Goal: Task Accomplishment & Management: Use online tool/utility

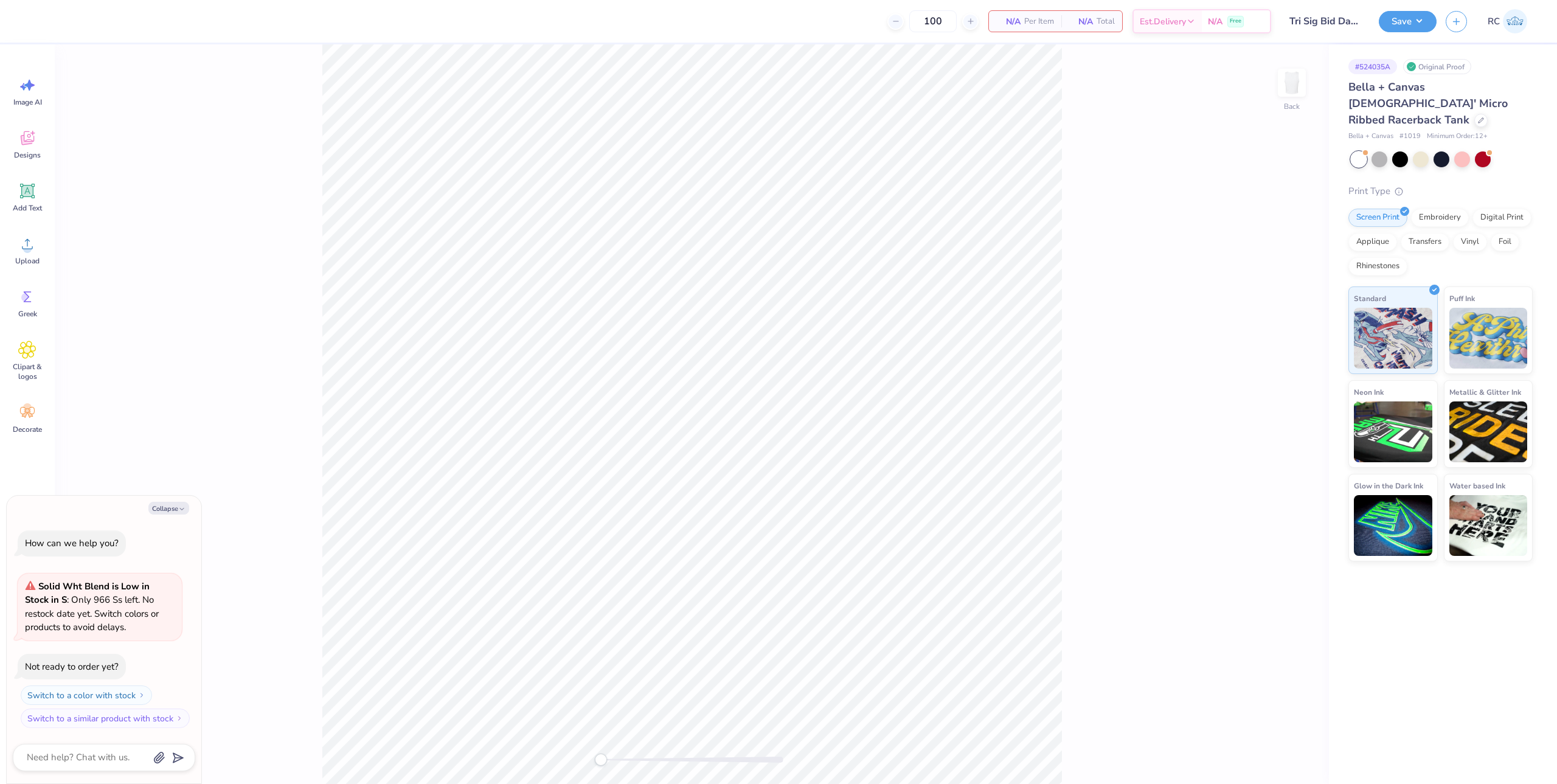
type textarea "x"
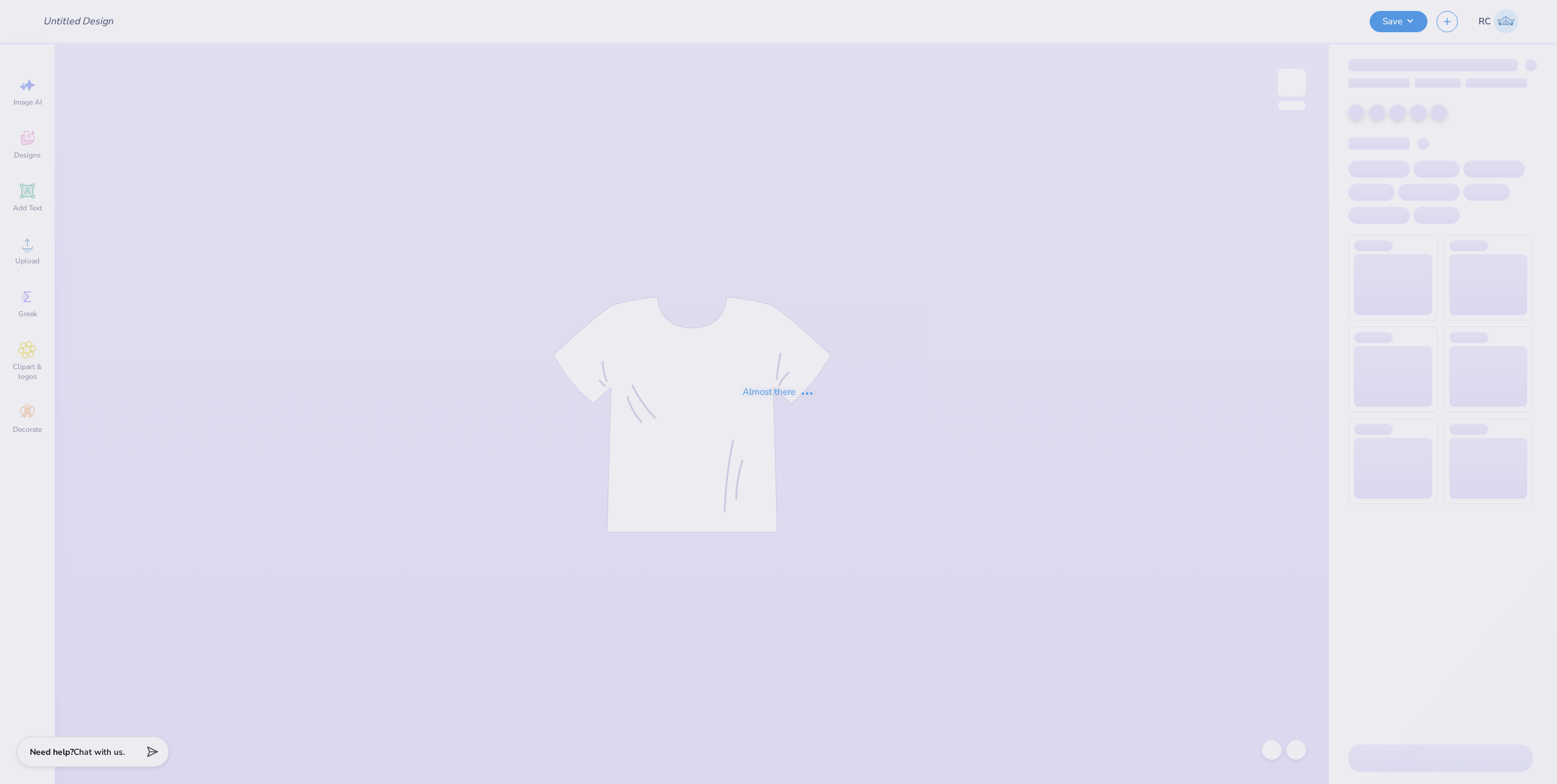
type input "Tri Sig Bid Day Tops"
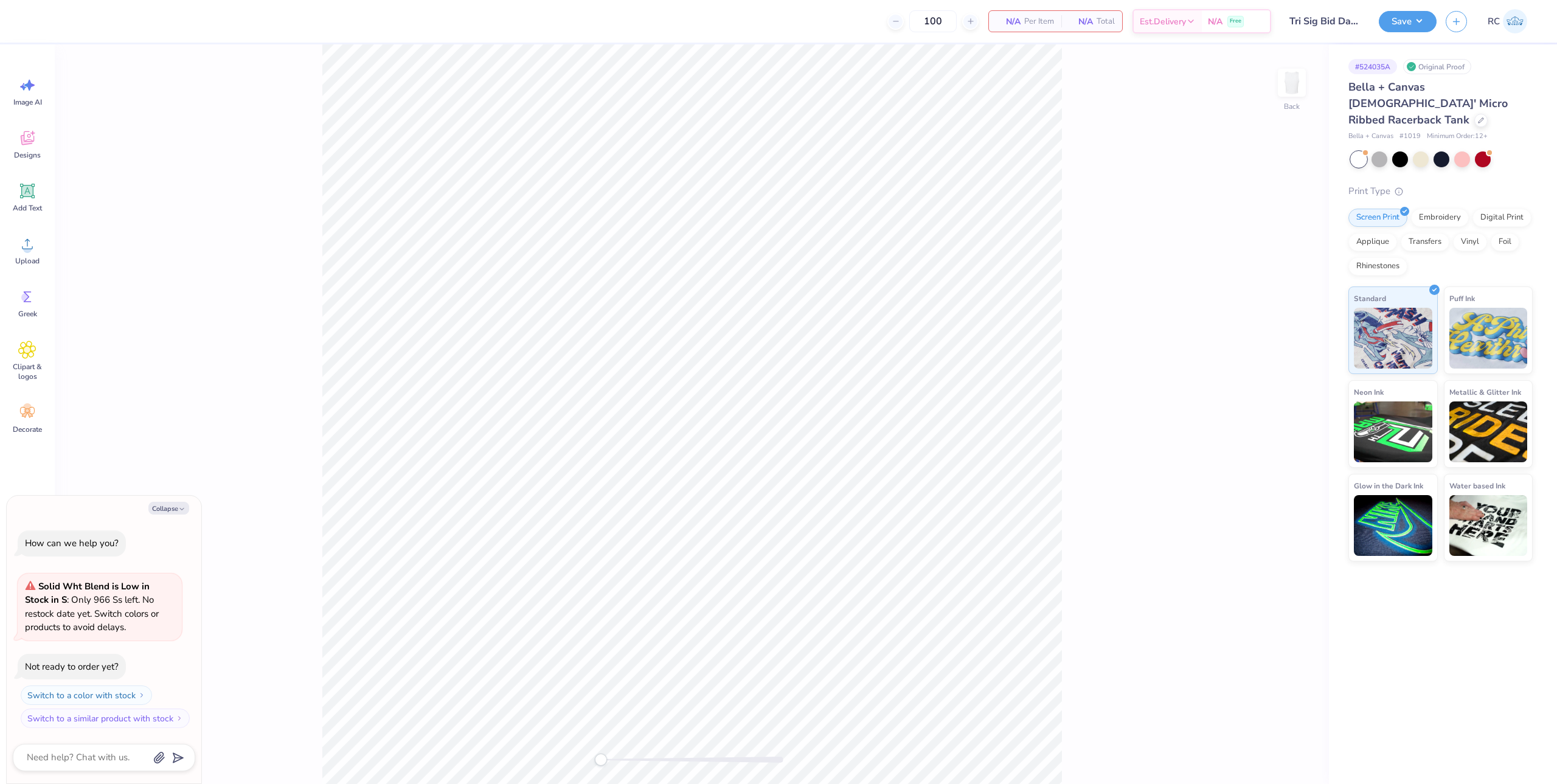
type textarea "x"
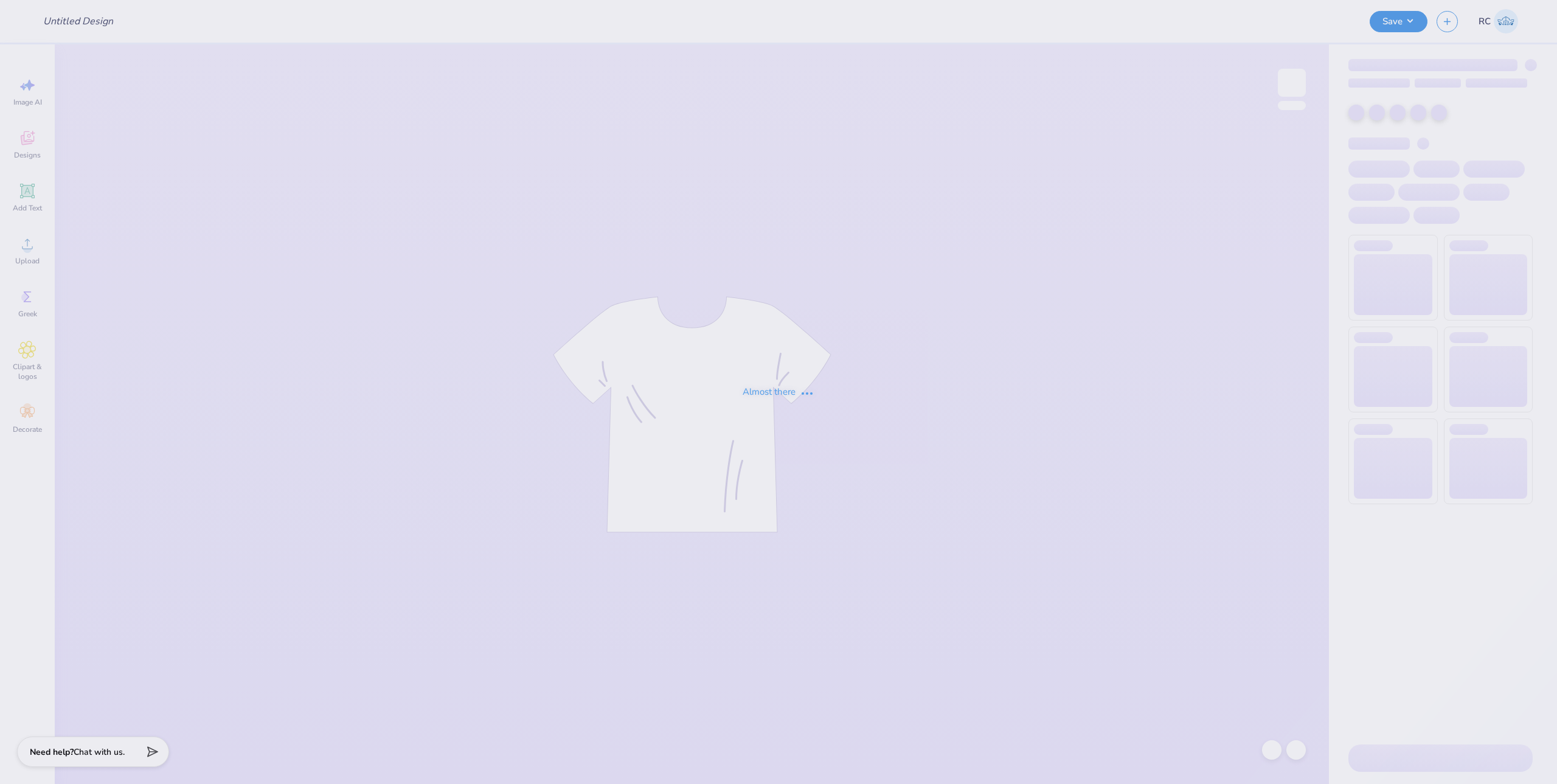
type input "Tri Sig Bid Day Tops"
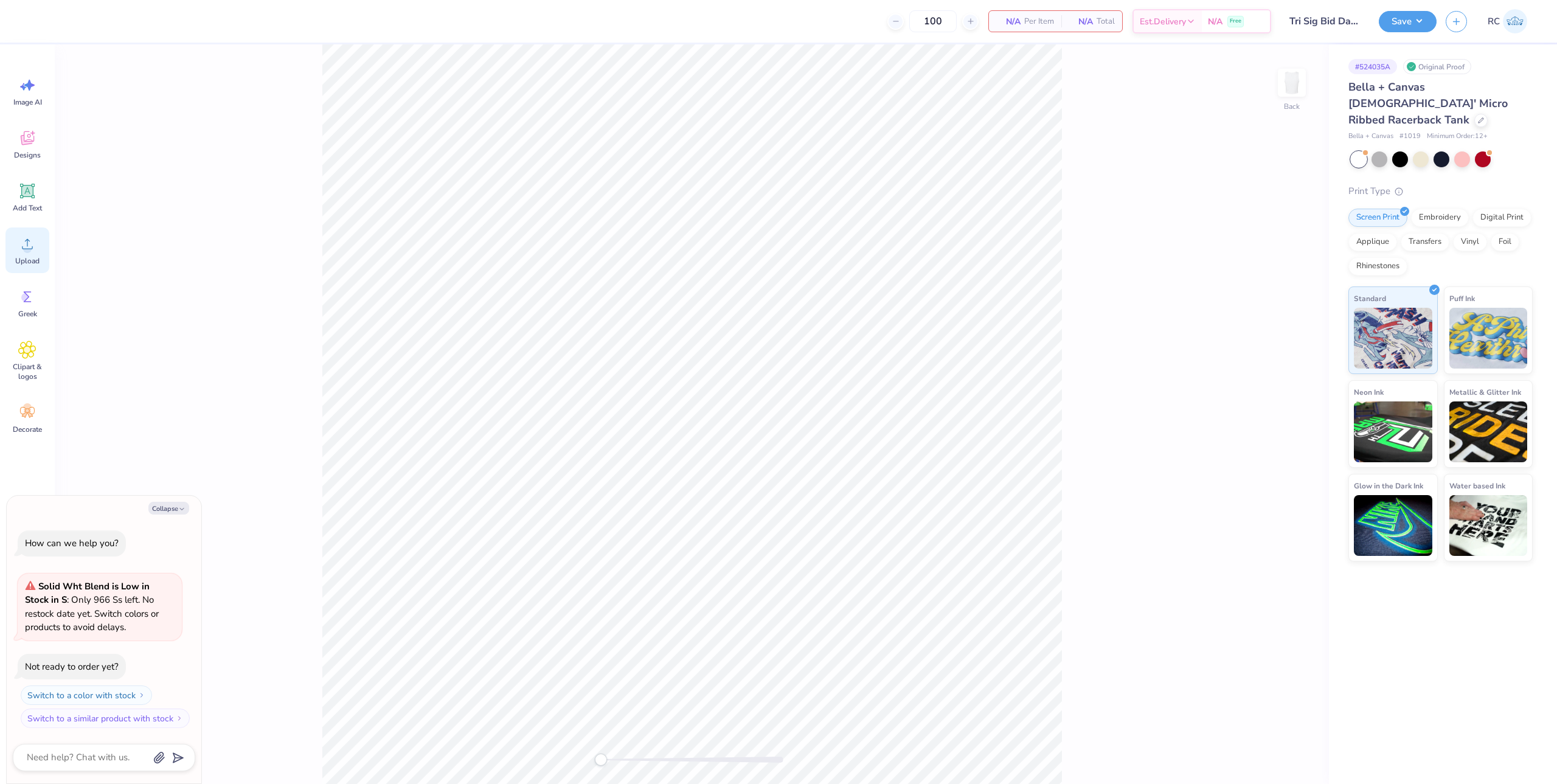
click at [24, 250] on circle at bounding box center [27, 248] width 8 height 8
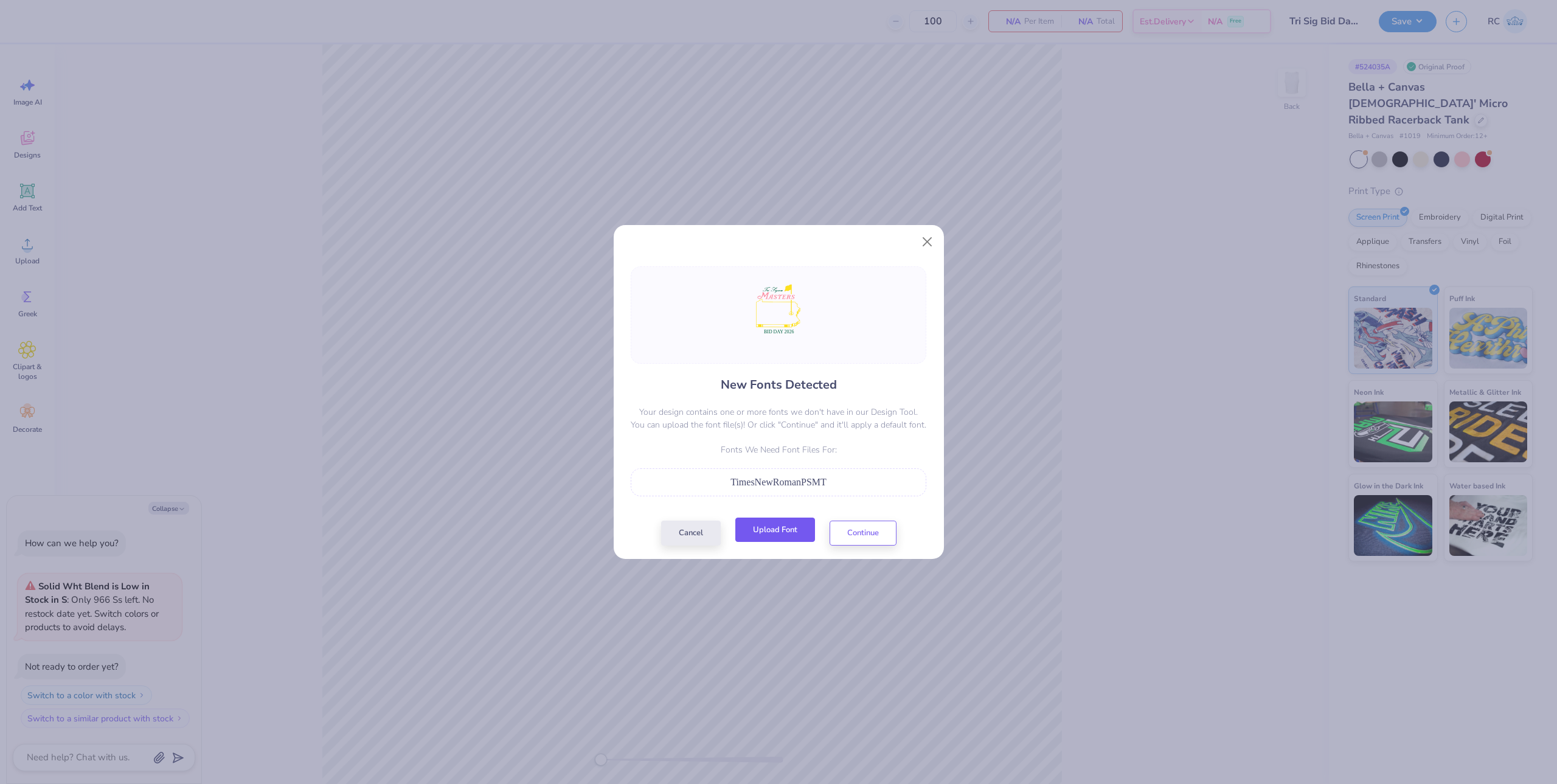
click at [772, 528] on button "Upload Font" at bounding box center [774, 529] width 79 height 25
click at [781, 529] on button "Upload Font" at bounding box center [774, 529] width 79 height 25
click at [881, 531] on button "Continue" at bounding box center [863, 529] width 67 height 25
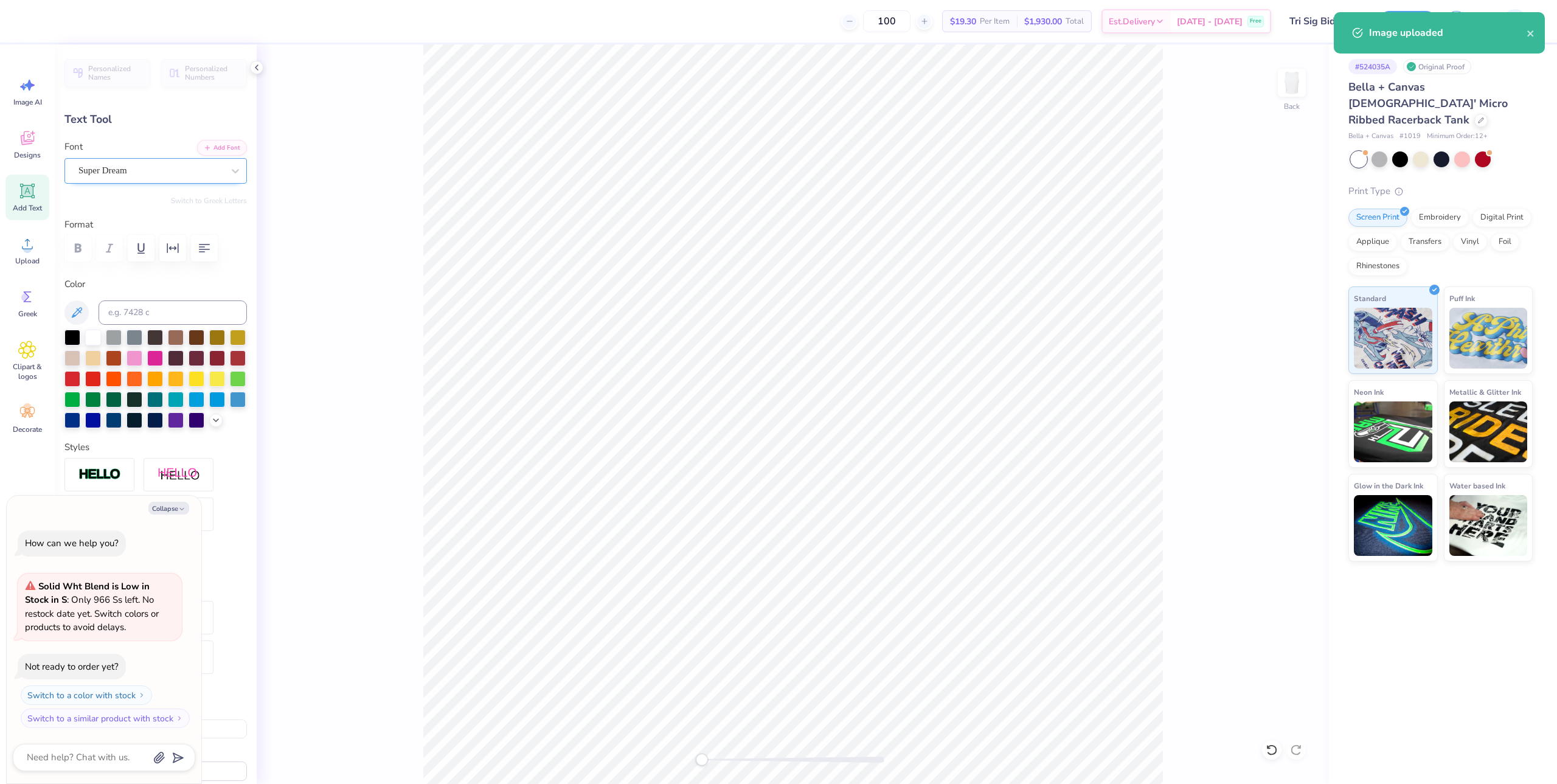
click at [115, 167] on div "Super Dream" at bounding box center [150, 170] width 147 height 19
type textarea "x"
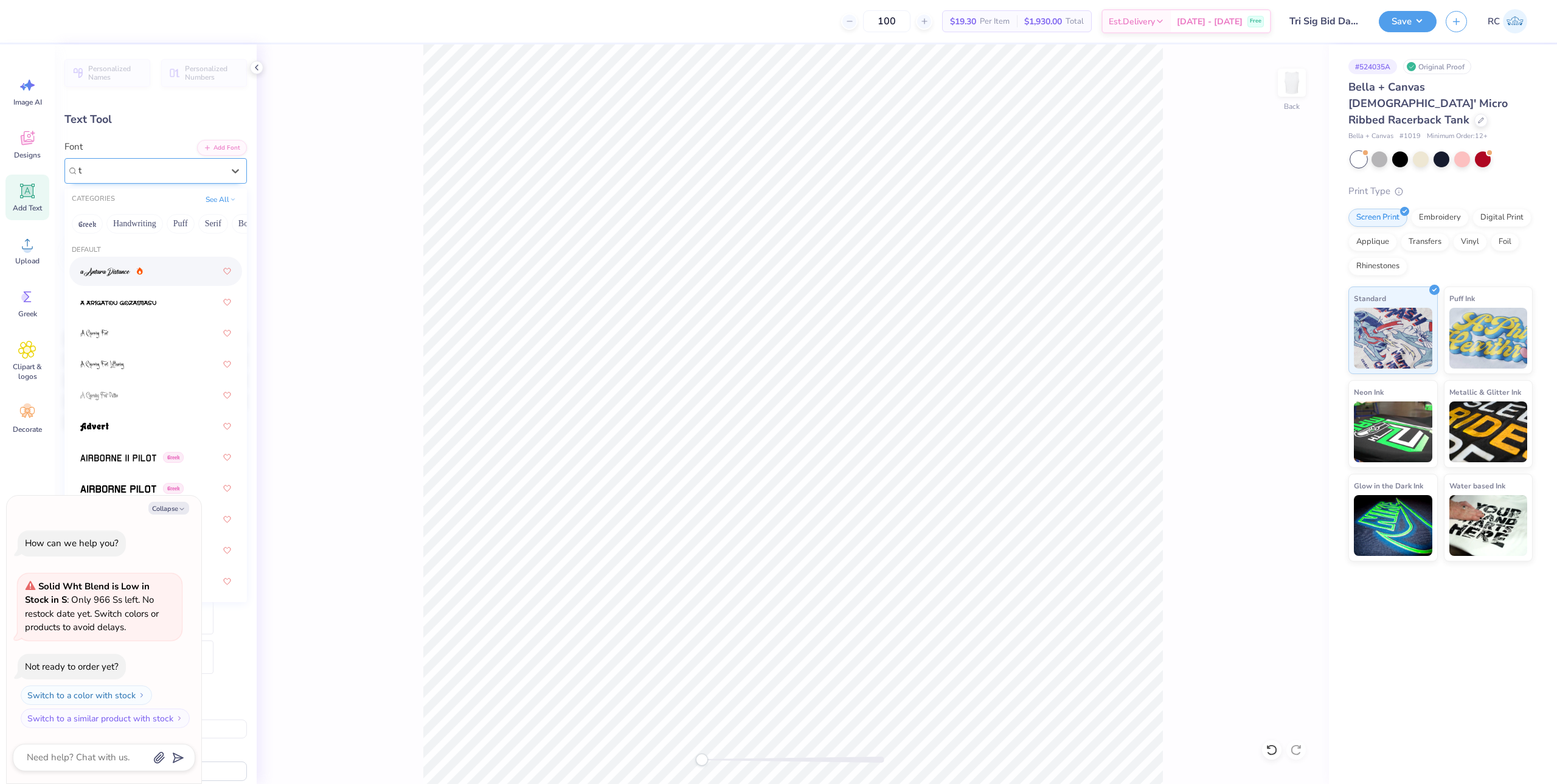
type input "ti"
type textarea "x"
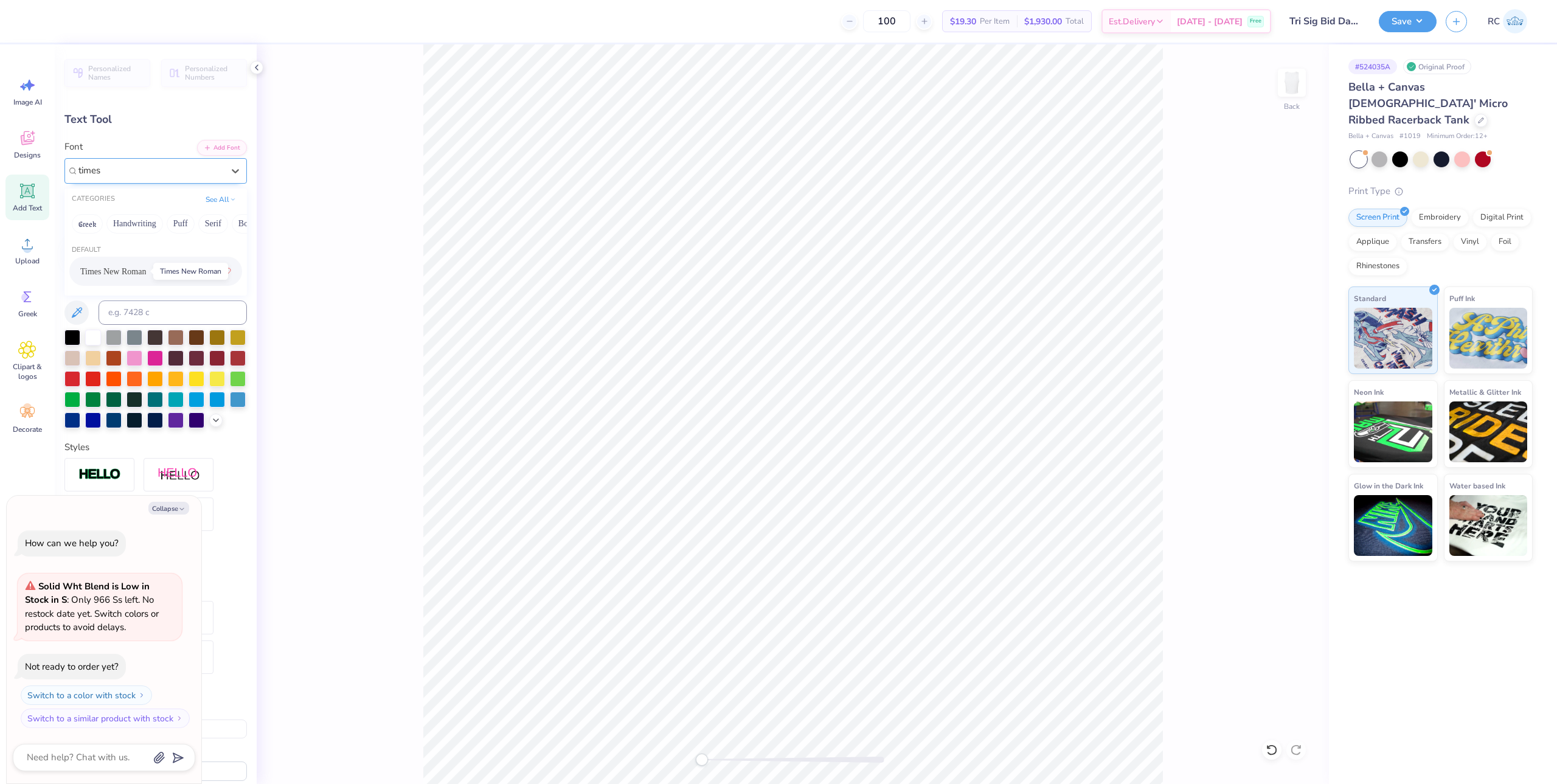
click at [127, 272] on span "Times New Roman" at bounding box center [113, 271] width 66 height 13
type input "times"
type textarea "x"
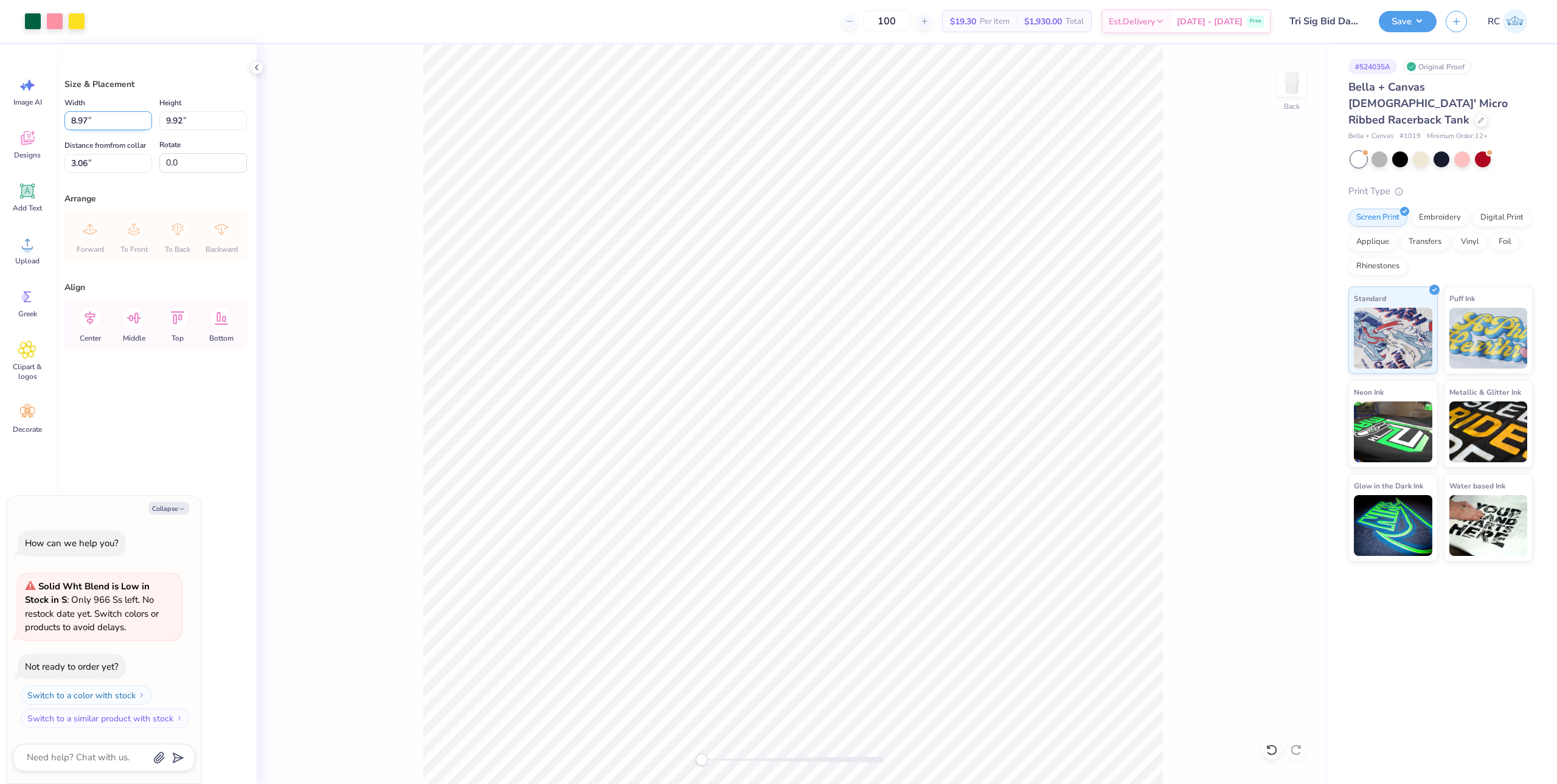
click at [103, 129] on input "8.97" at bounding box center [108, 120] width 88 height 19
type input "7"
type textarea "x"
type input "7.00"
type input "7.74"
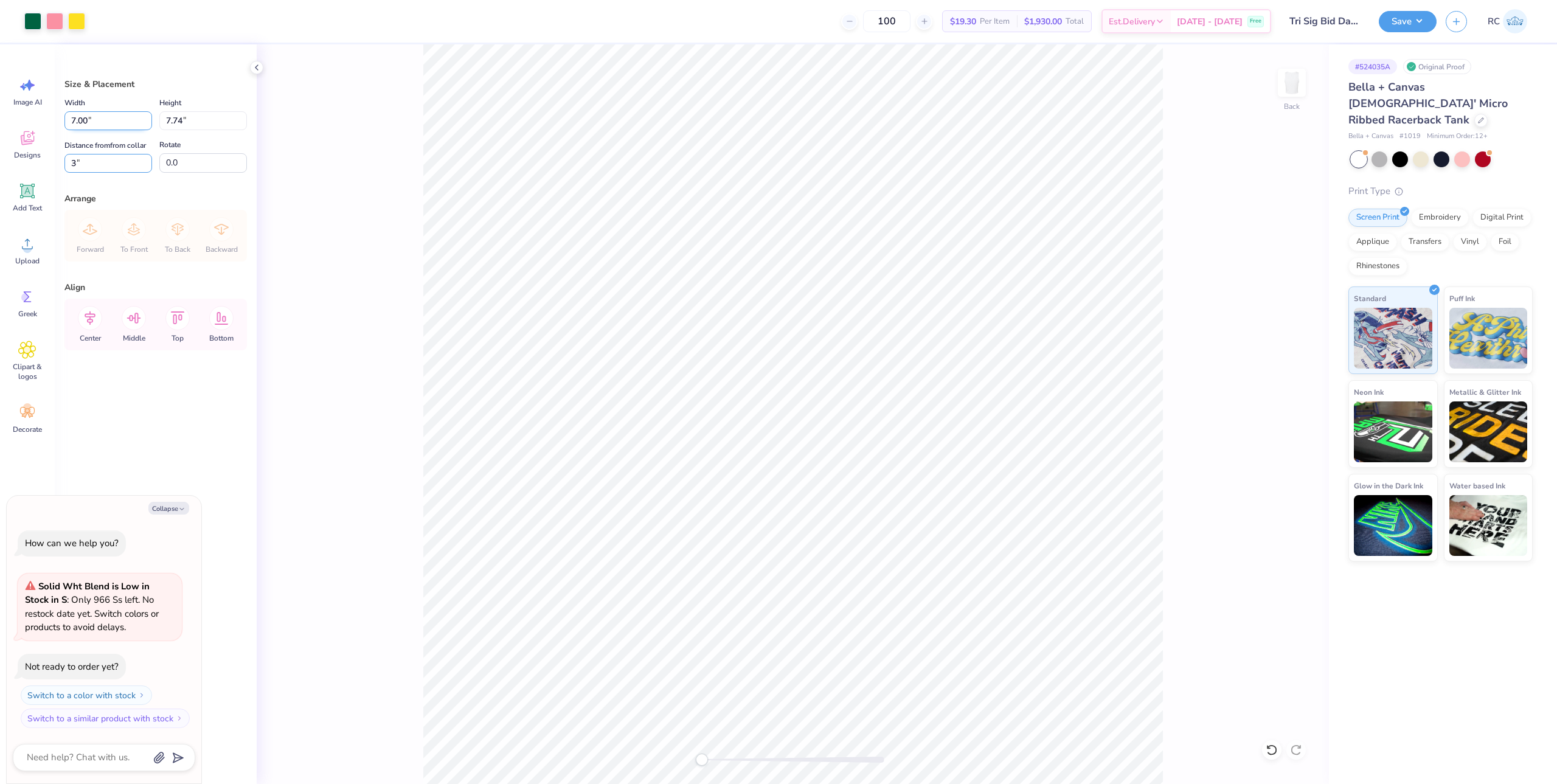
type input "3"
type textarea "x"
type input "2"
type textarea "x"
type input "2.00"
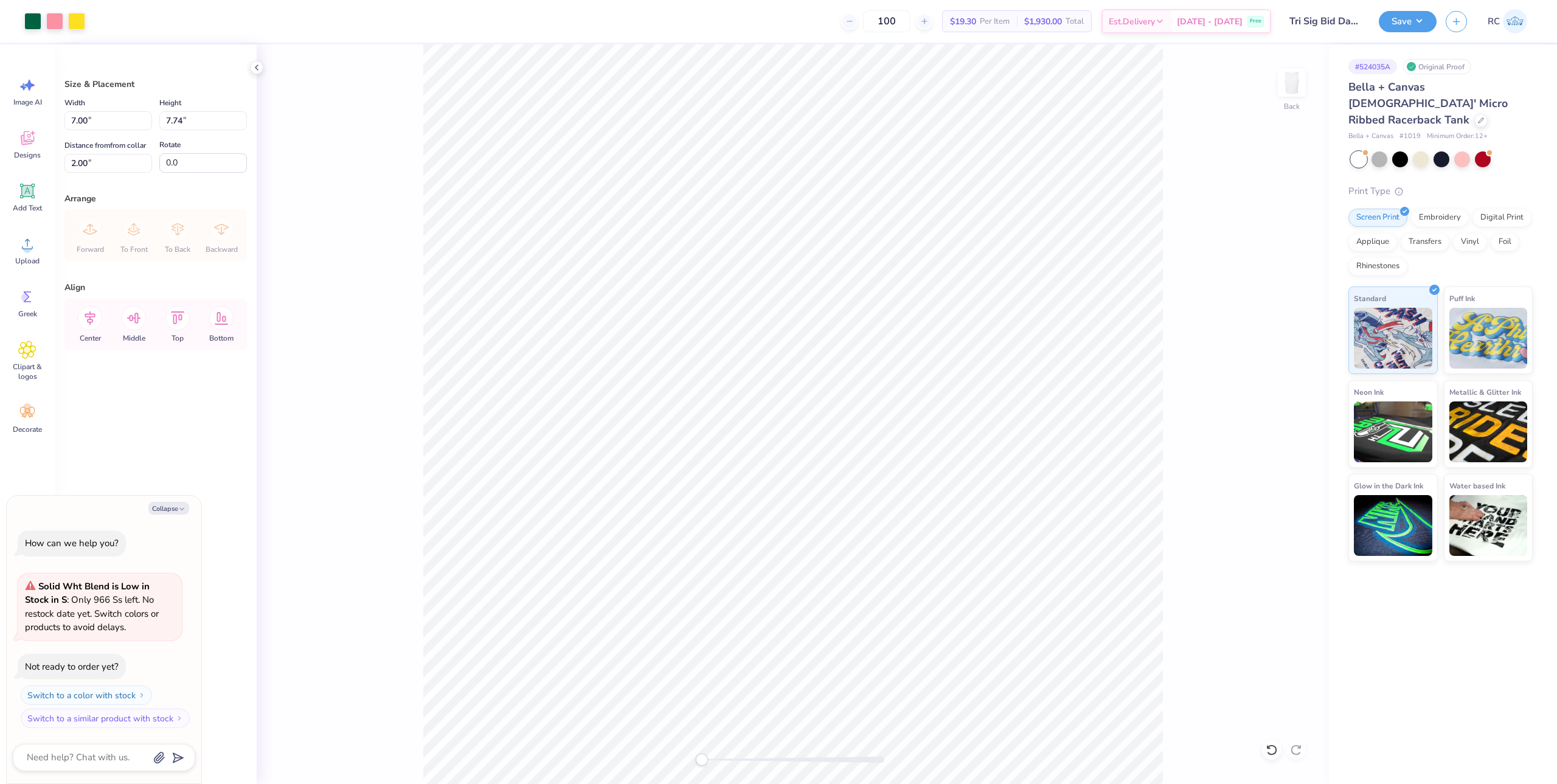
type textarea "x"
click at [121, 165] on input "1.04" at bounding box center [108, 163] width 88 height 19
type input "2"
type textarea "x"
type input "2.00"
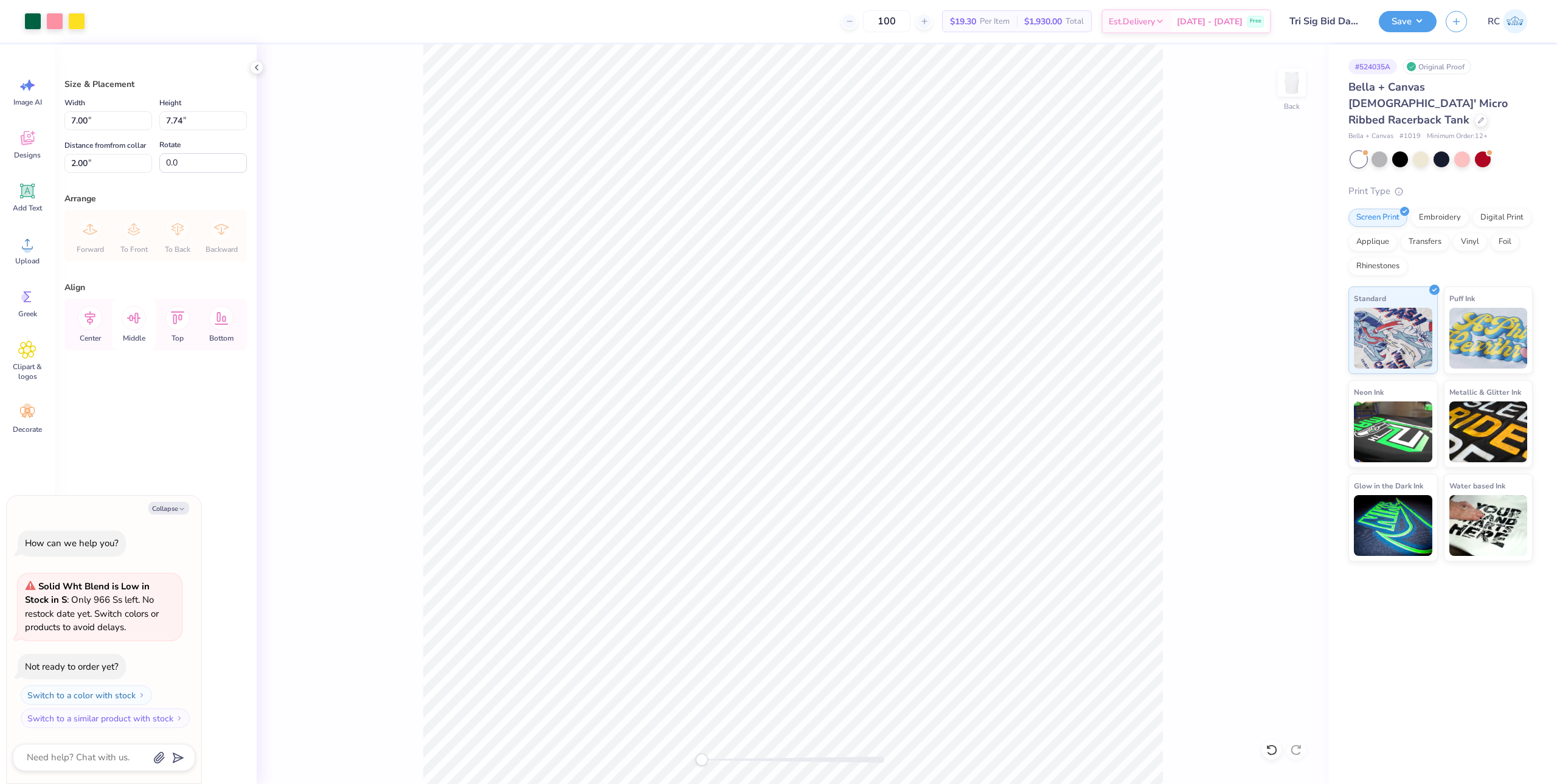
click at [98, 317] on icon at bounding box center [90, 318] width 24 height 24
click at [1386, 23] on button "Save" at bounding box center [1407, 20] width 57 height 21
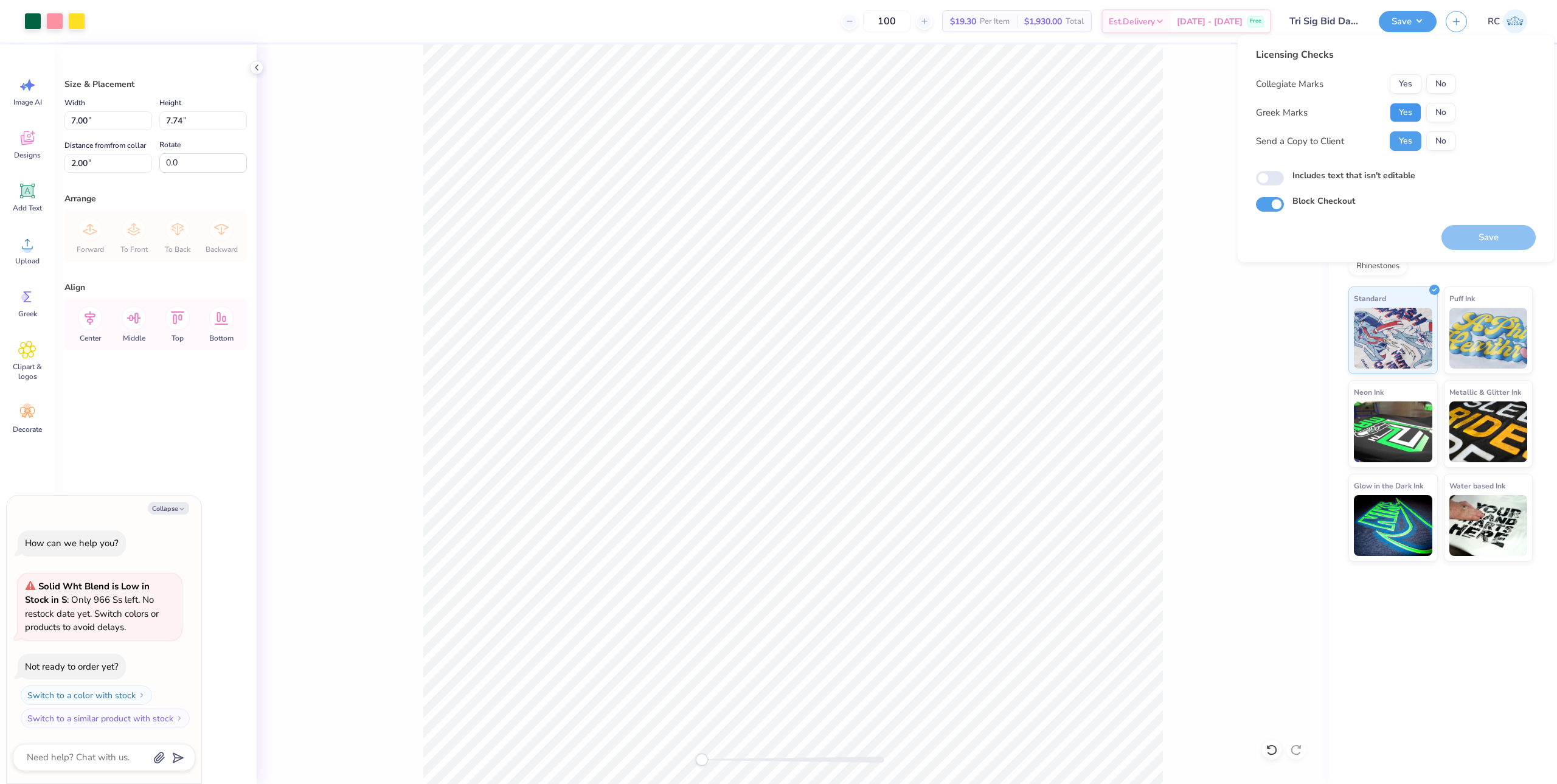
click at [1399, 117] on button "Yes" at bounding box center [1405, 113] width 32 height 20
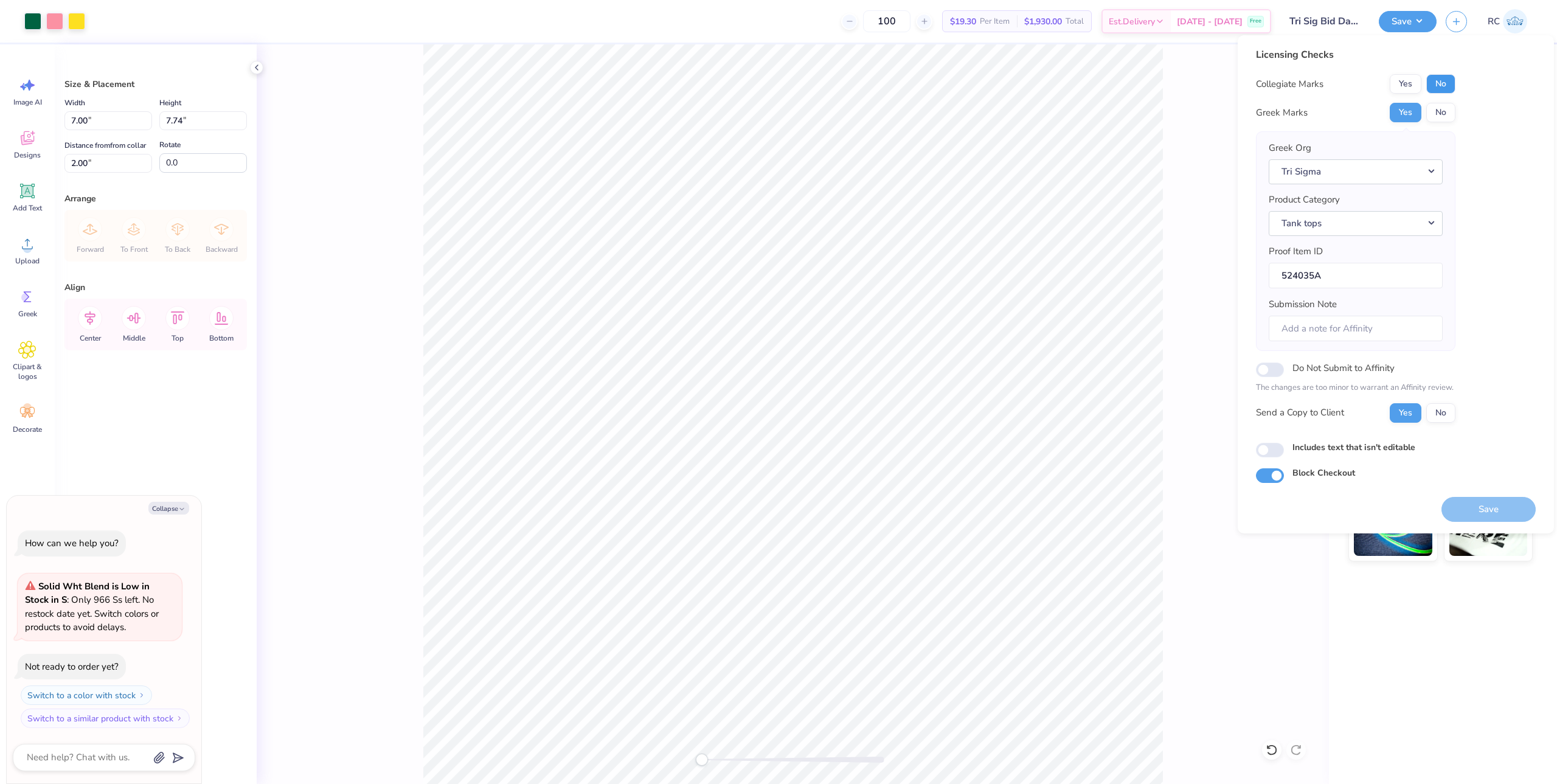
click at [1446, 85] on button "No" at bounding box center [1441, 84] width 29 height 20
type textarea "x"
click at [1265, 451] on input "Includes text that isn't editable" at bounding box center [1269, 449] width 28 height 14
checkbox input "true"
click at [1500, 510] on button "Save" at bounding box center [1488, 509] width 94 height 25
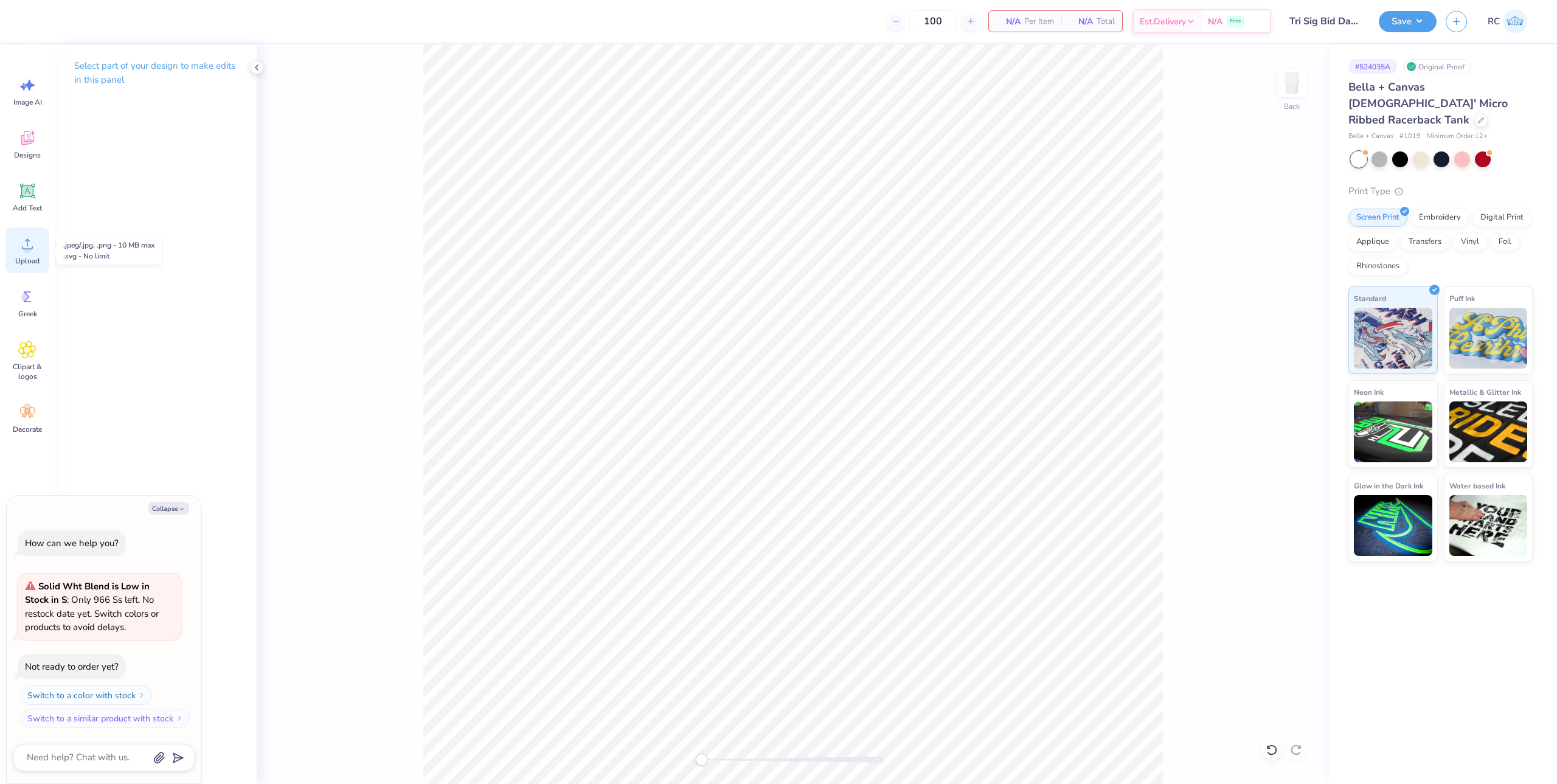
click at [28, 250] on circle at bounding box center [27, 248] width 8 height 8
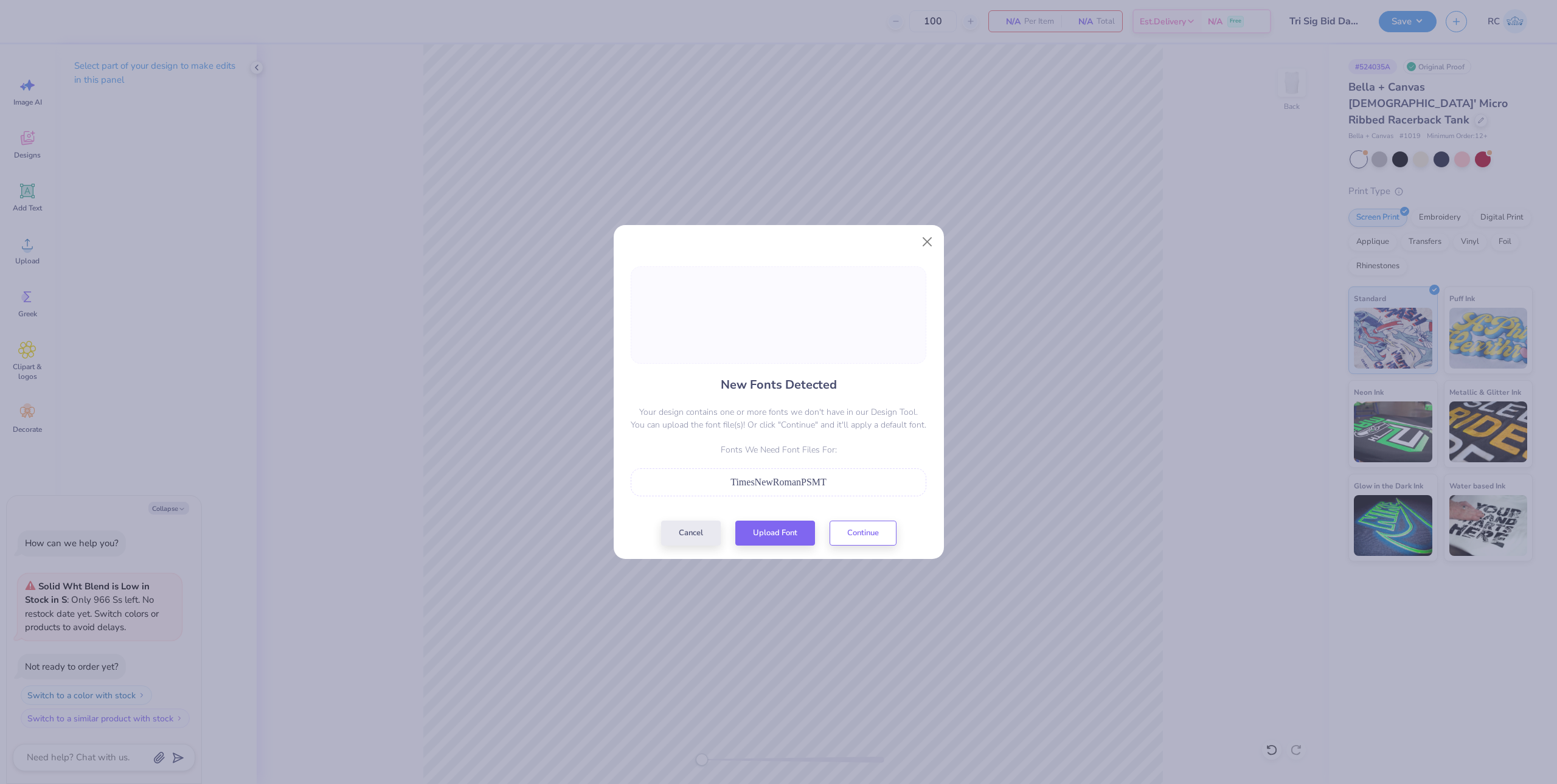
type textarea "x"
click at [784, 536] on button "Upload Font" at bounding box center [774, 529] width 79 height 25
click at [879, 527] on button "Continue" at bounding box center [863, 529] width 67 height 25
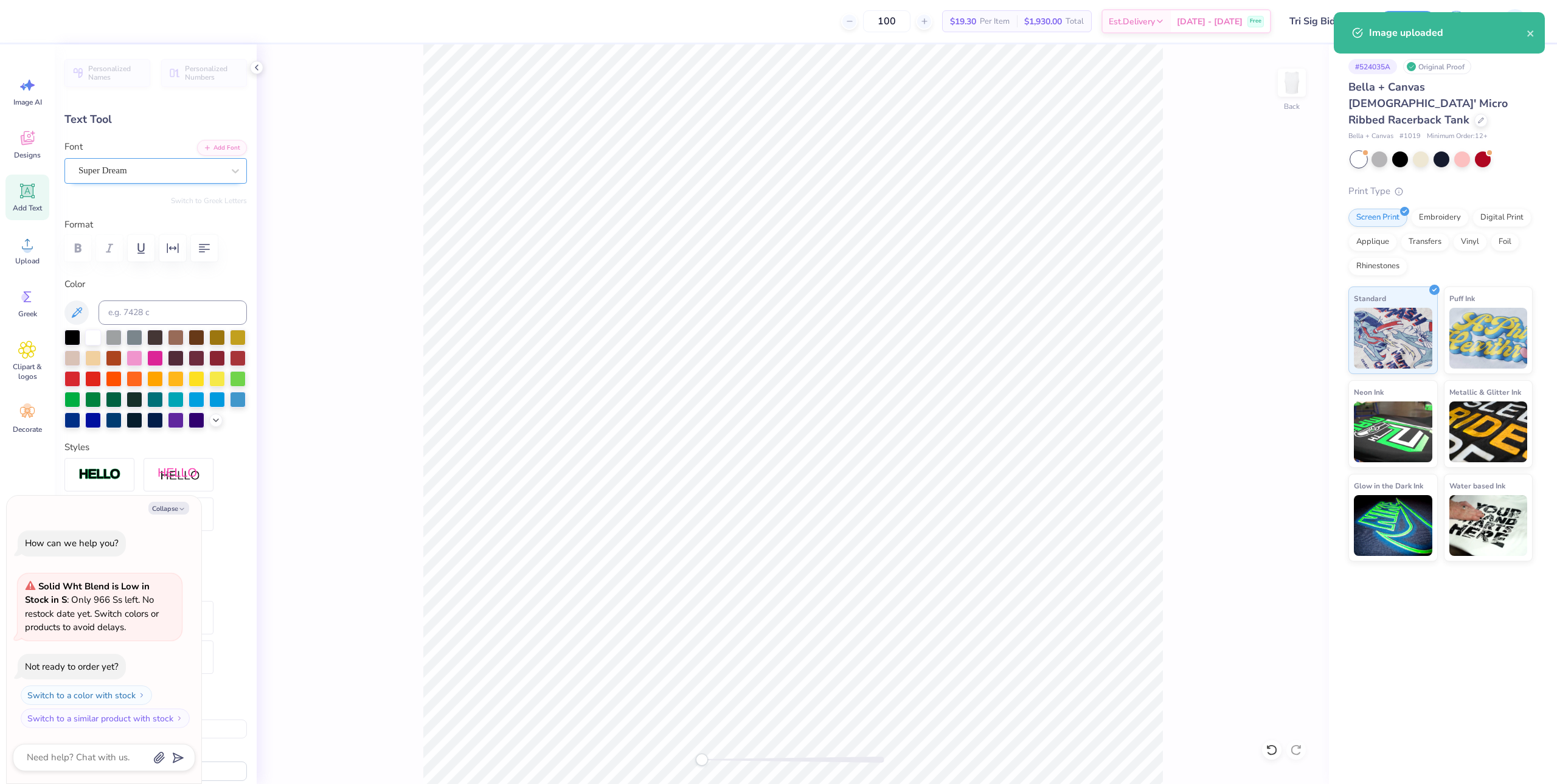
click at [120, 175] on div "Super Dream" at bounding box center [150, 170] width 147 height 19
type textarea "x"
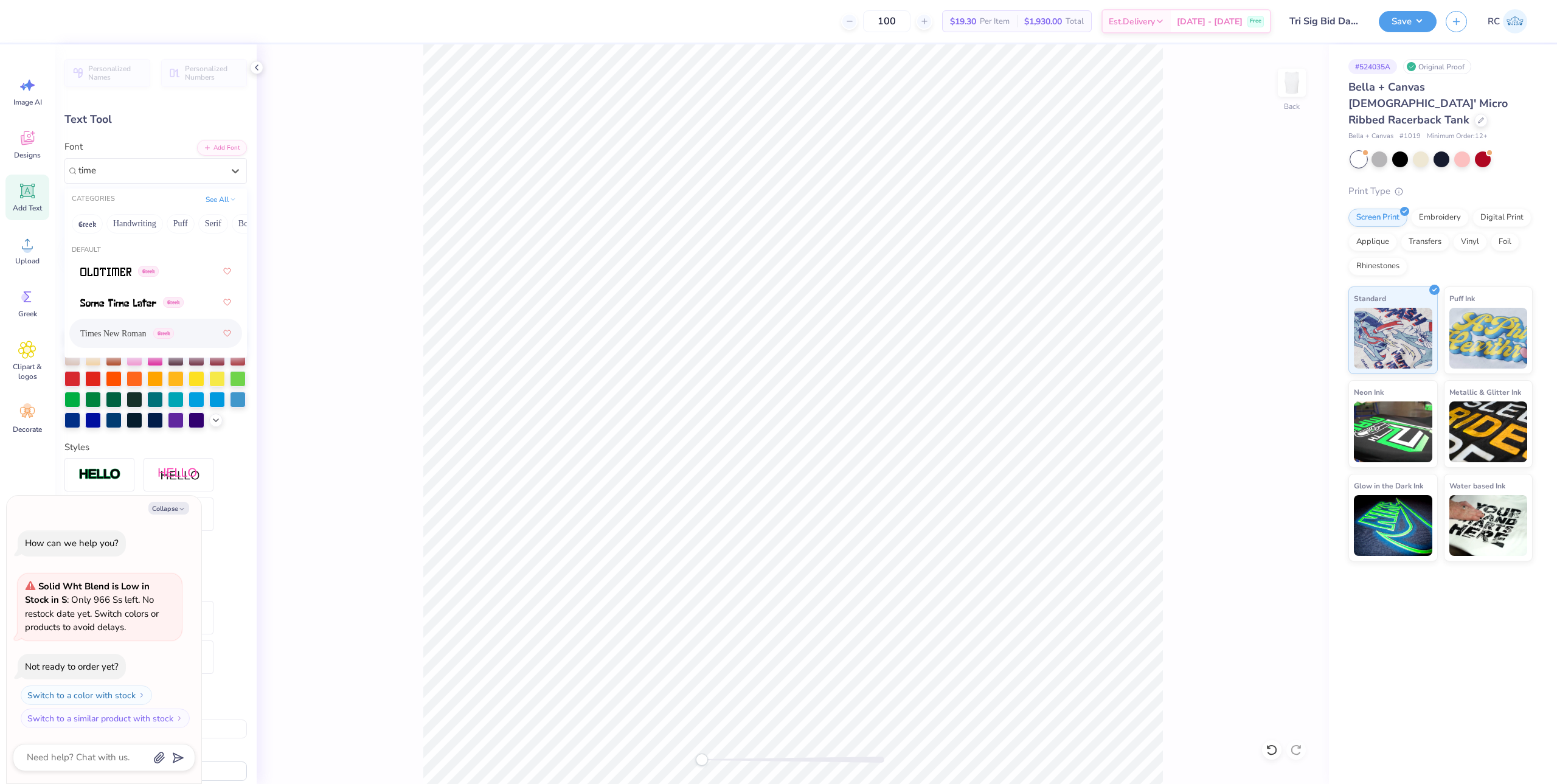
click at [114, 336] on span "Times New Roman" at bounding box center [113, 333] width 66 height 13
type input "time"
type textarea "x"
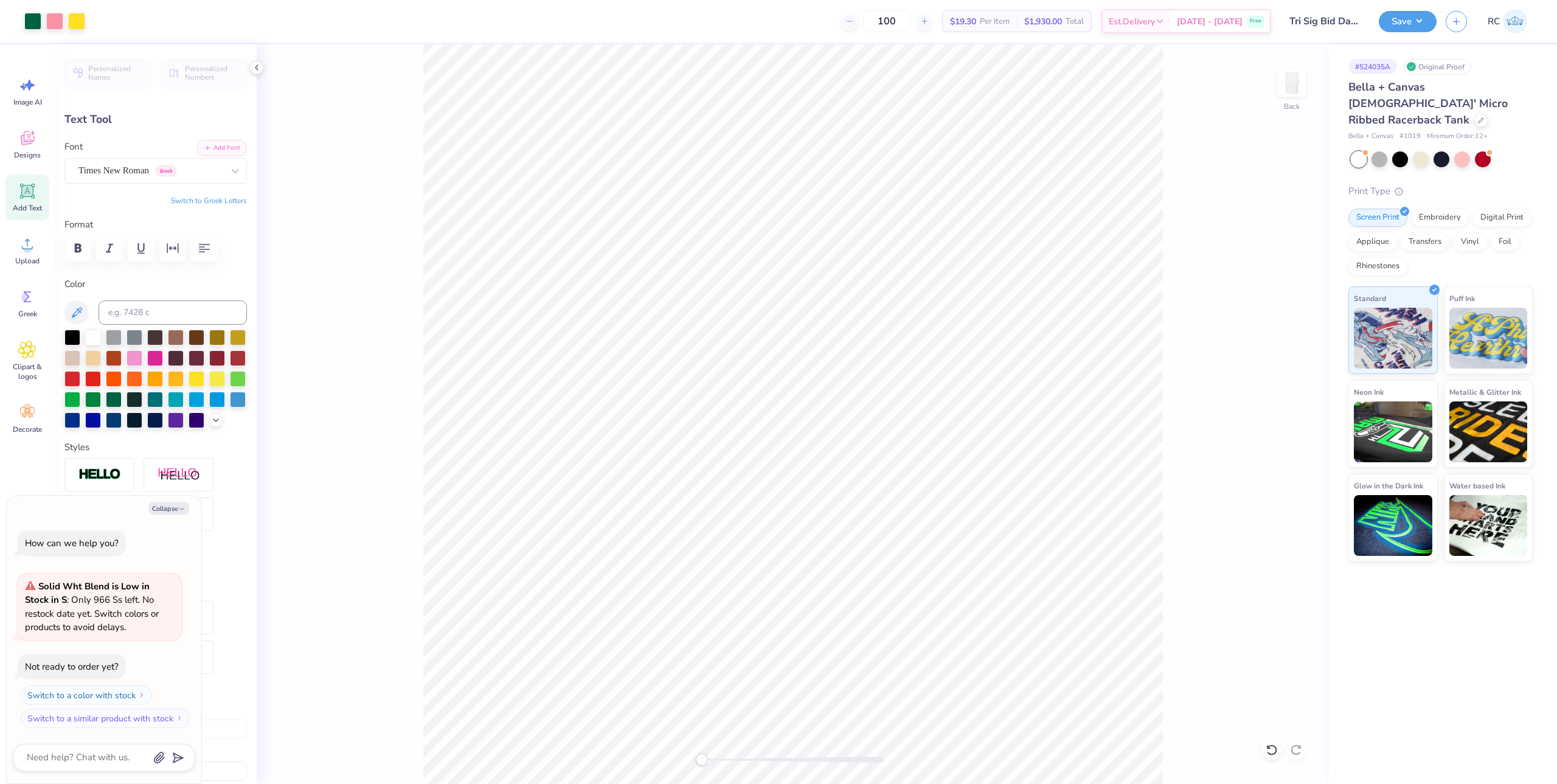
type textarea "x"
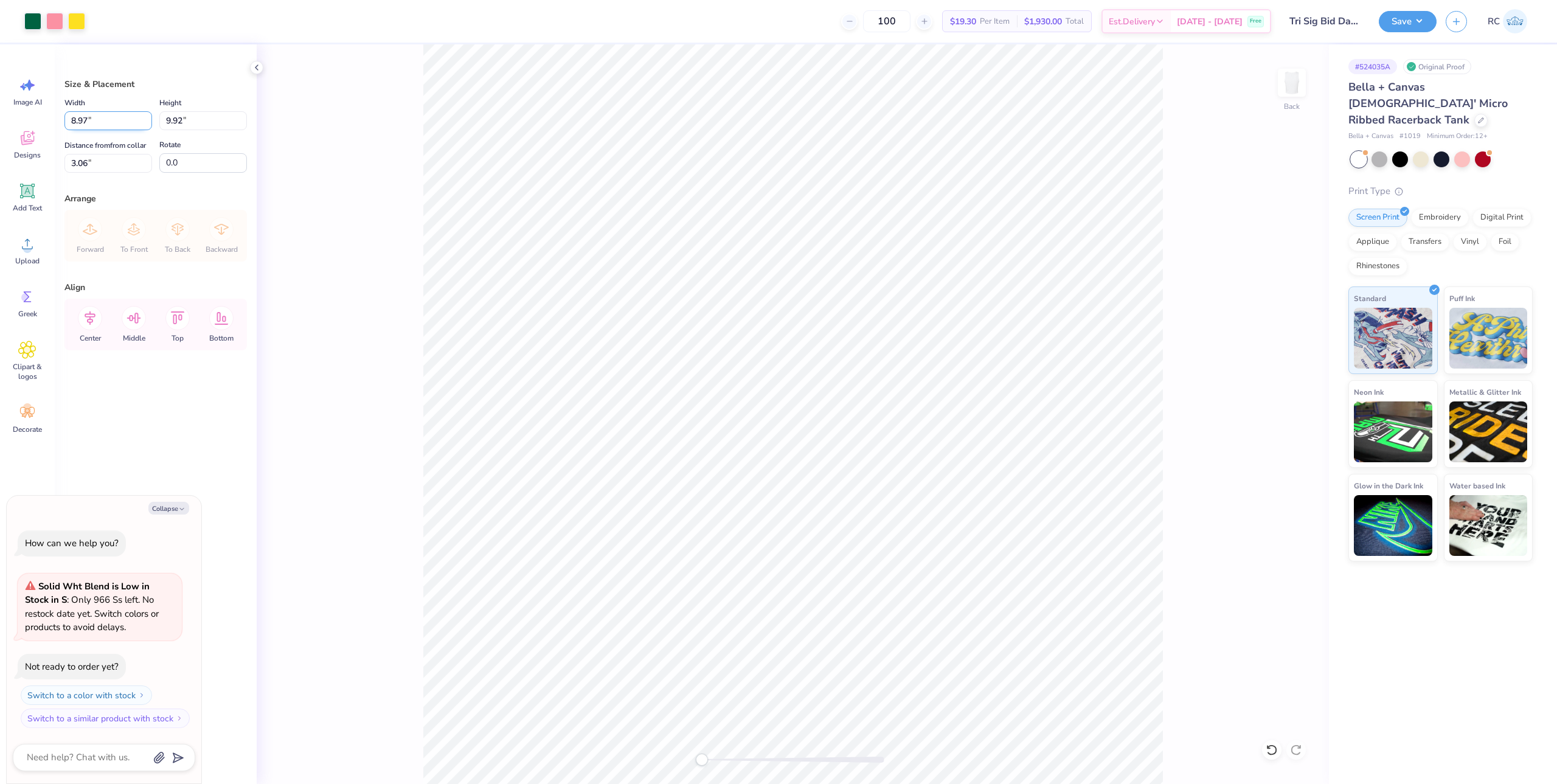
click at [106, 119] on input "8.97" at bounding box center [108, 120] width 88 height 19
type input "7"
type textarea "x"
type input "7.00"
type input "7.74"
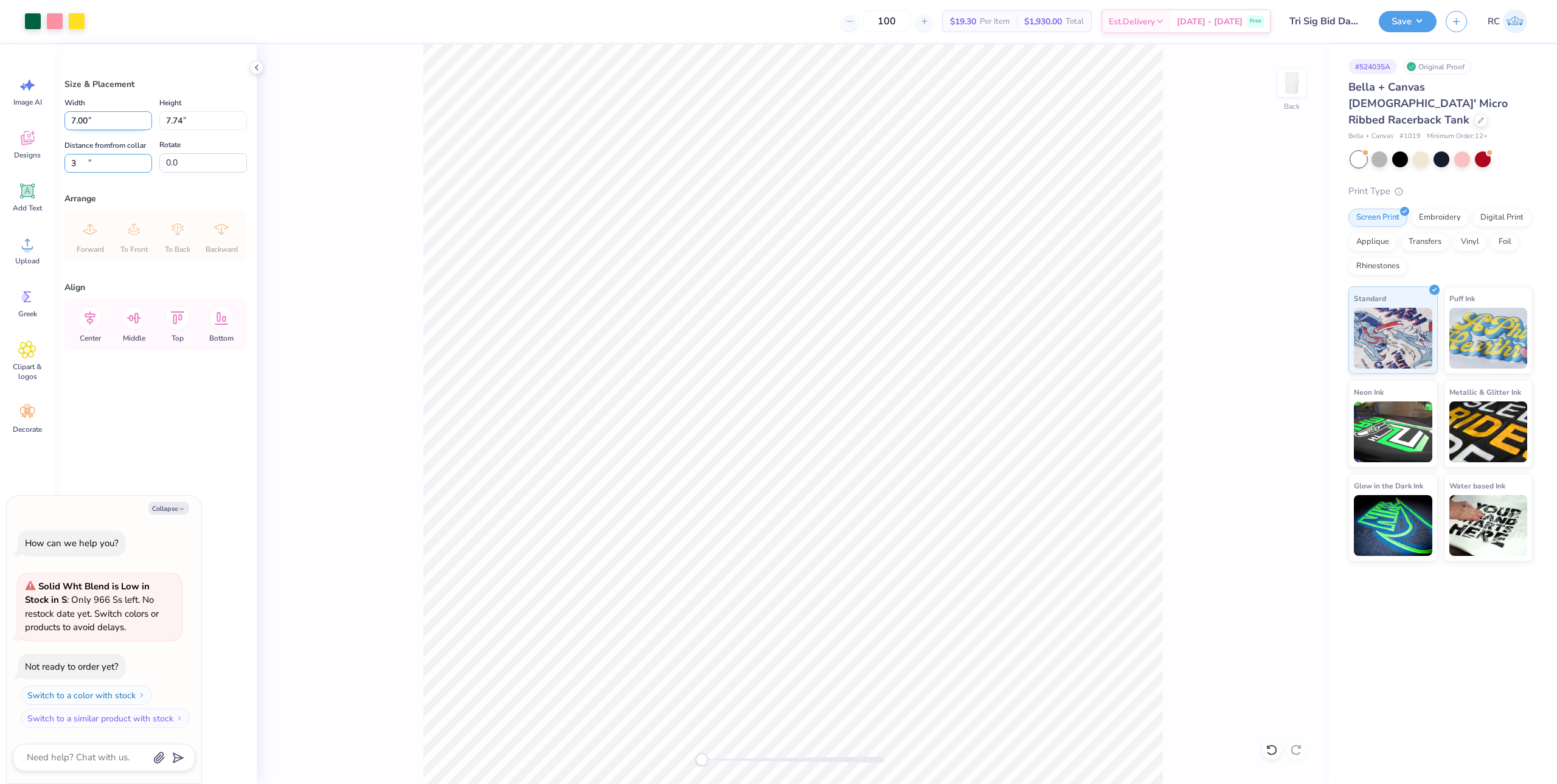
type input "3"
type textarea "x"
type input "3.00"
click at [1430, 26] on button "Save" at bounding box center [1407, 20] width 57 height 21
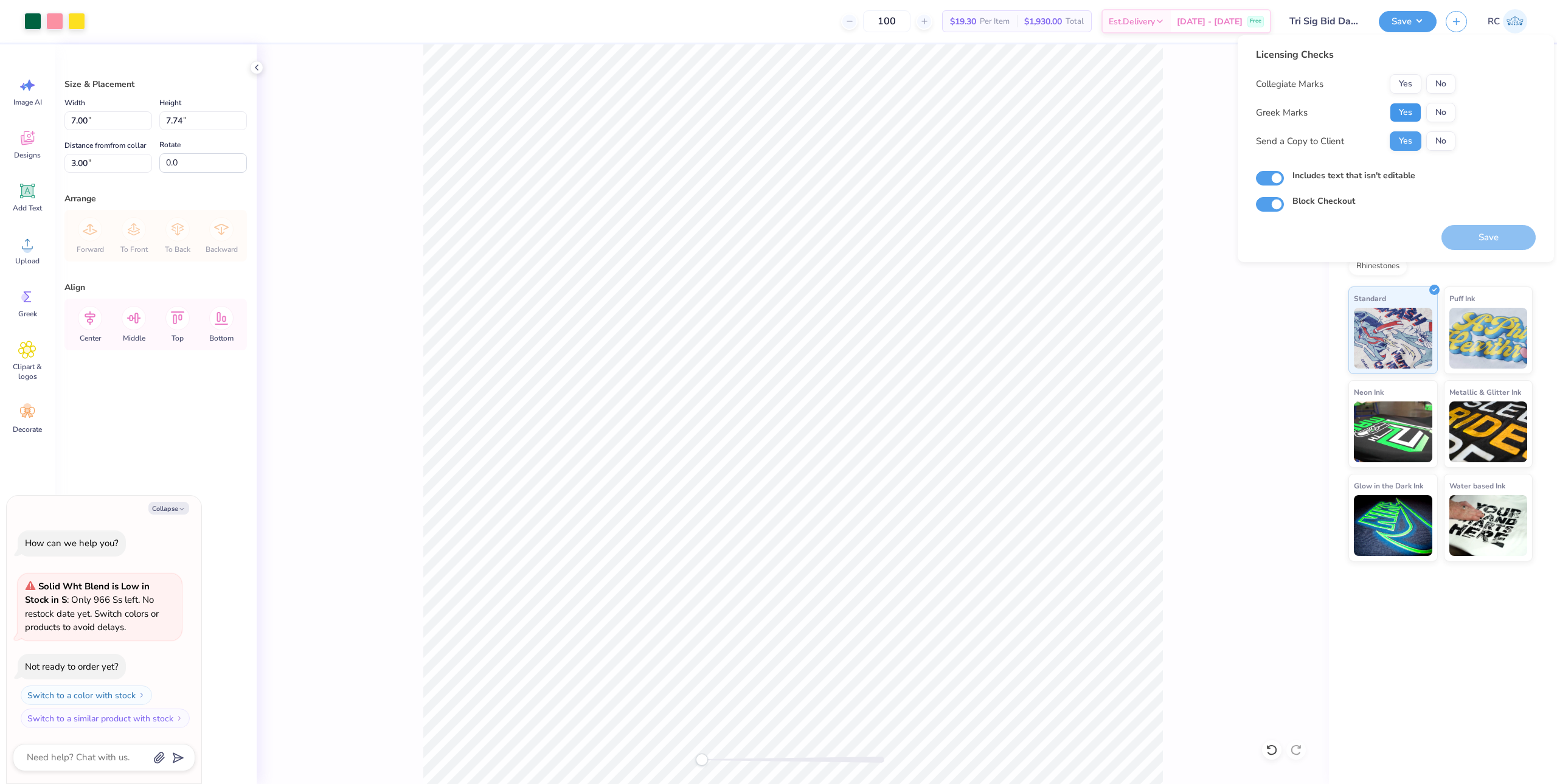
click at [1399, 117] on button "Yes" at bounding box center [1405, 113] width 32 height 20
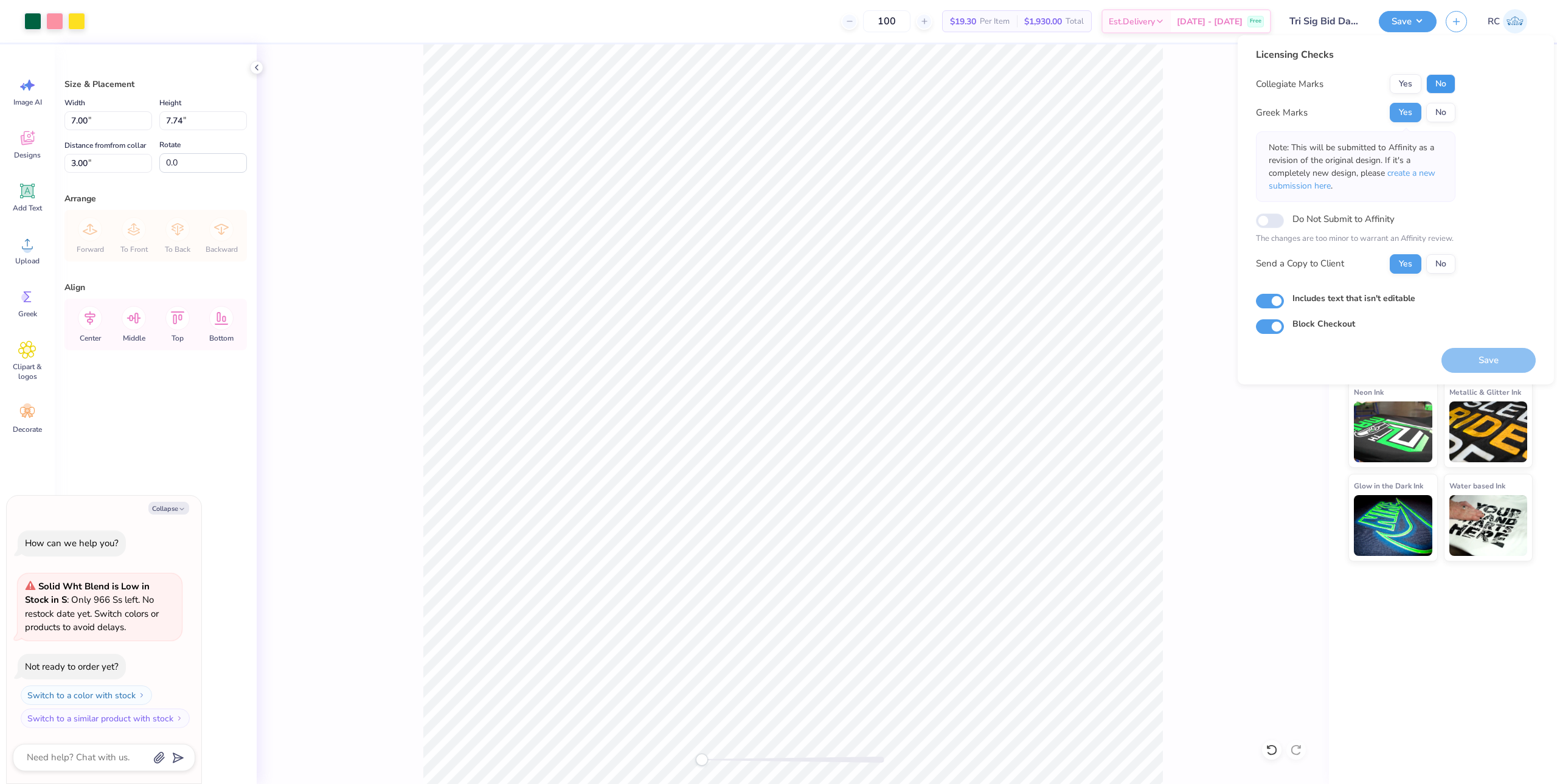
click at [1437, 79] on button "No" at bounding box center [1441, 84] width 29 height 20
click at [1469, 360] on button "Save" at bounding box center [1488, 360] width 94 height 25
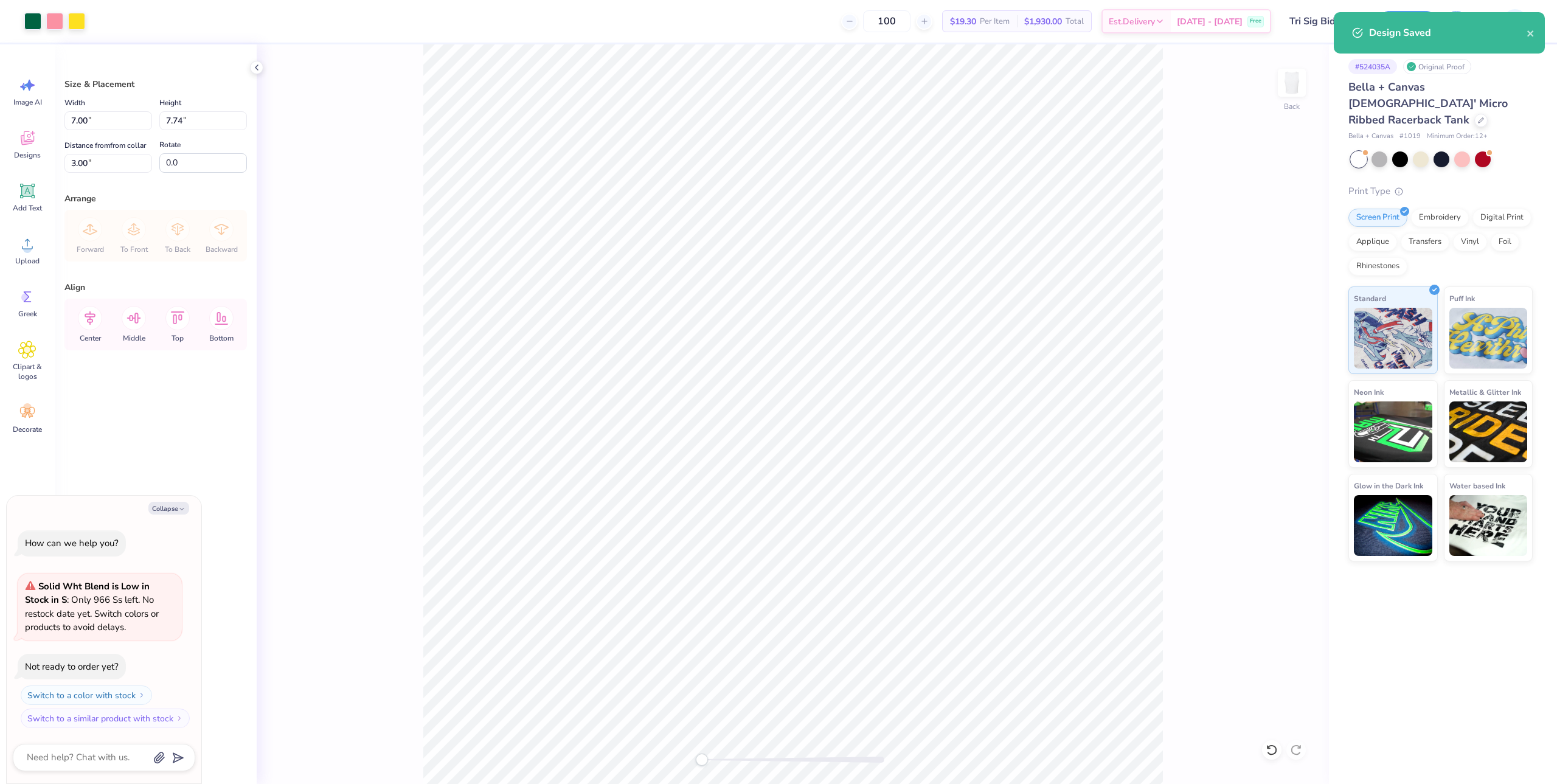
type textarea "x"
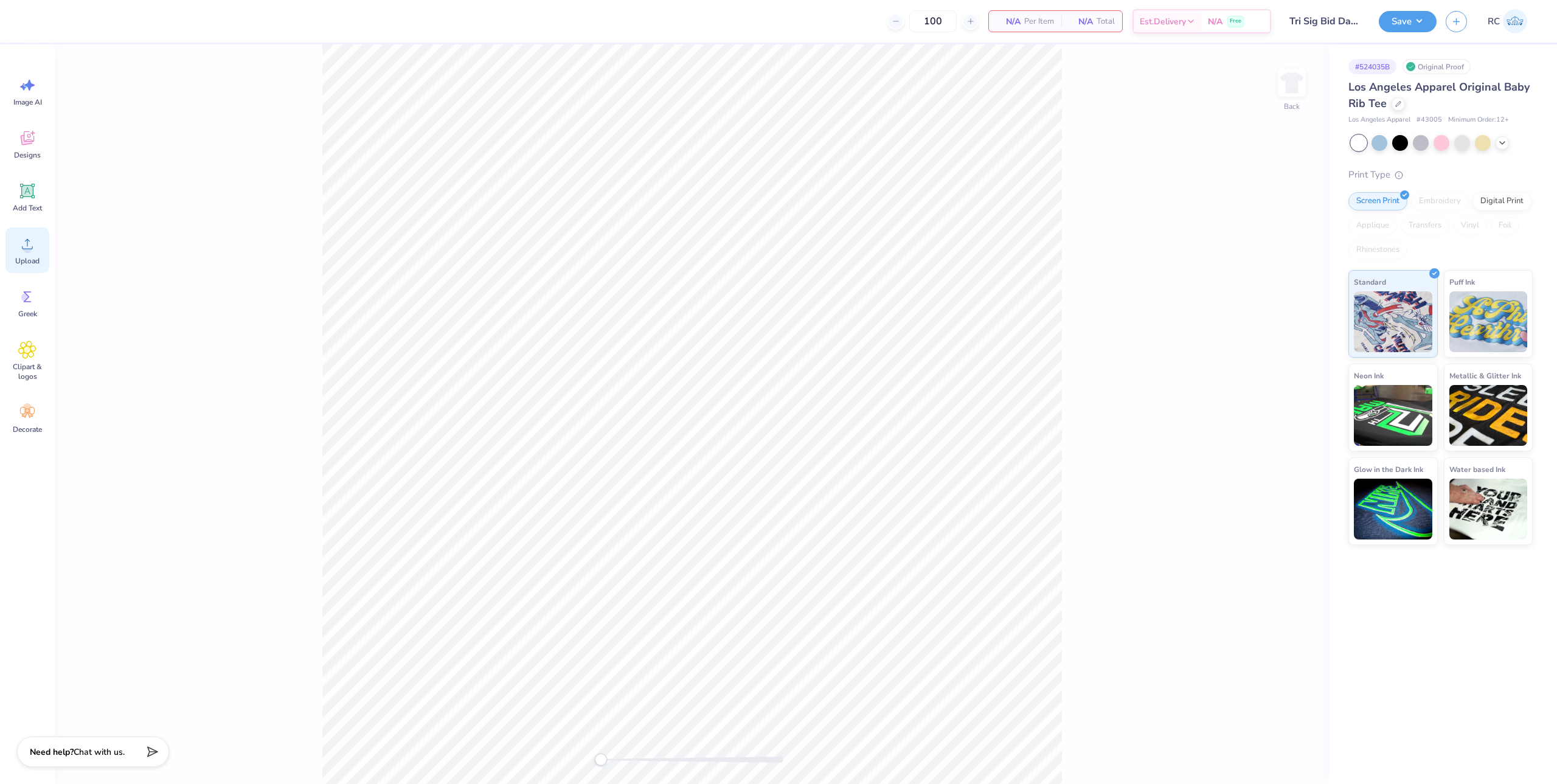
click at [16, 251] on div "Upload" at bounding box center [27, 250] width 44 height 45
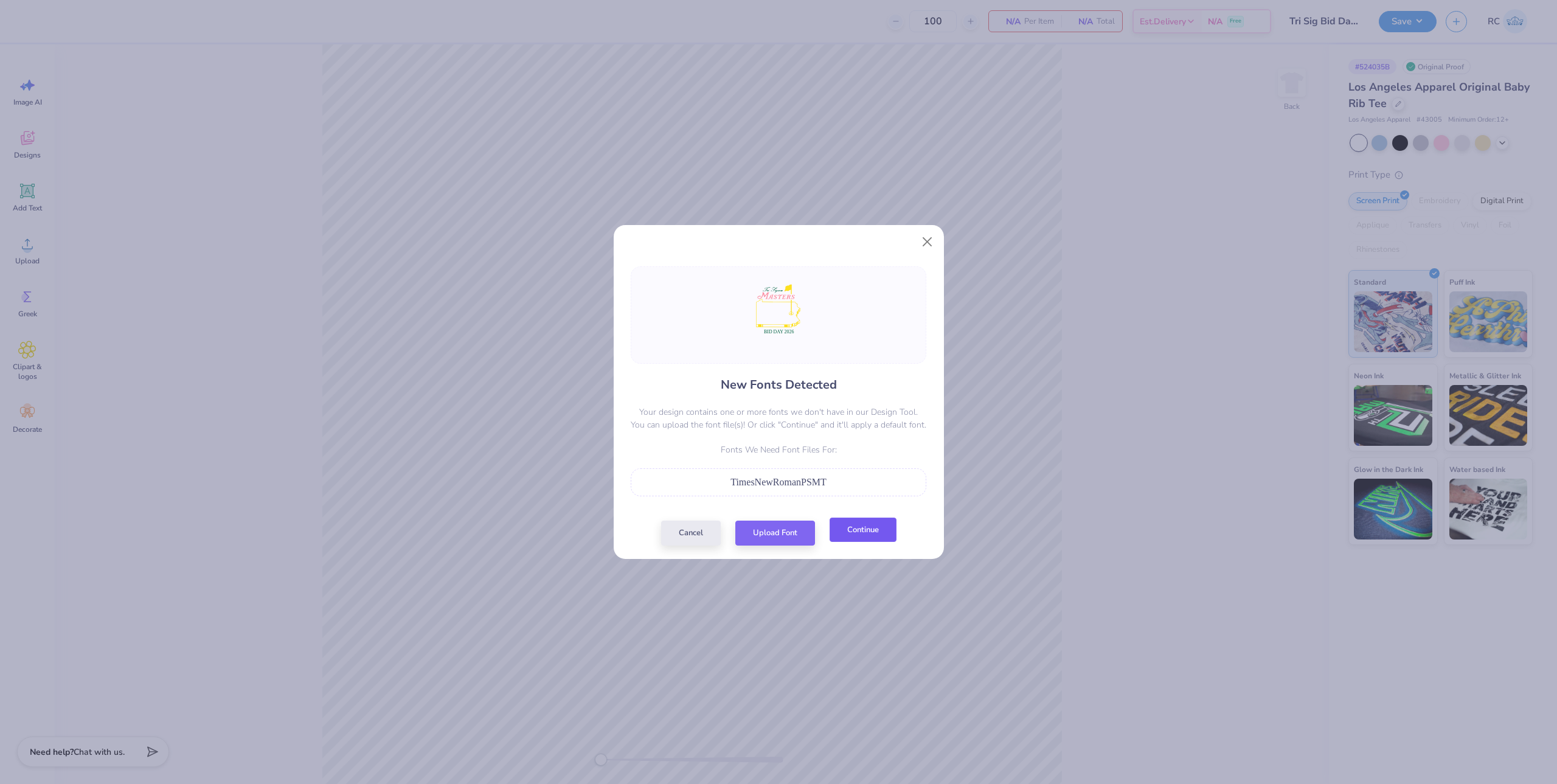
click at [868, 539] on button "Continue" at bounding box center [863, 529] width 67 height 25
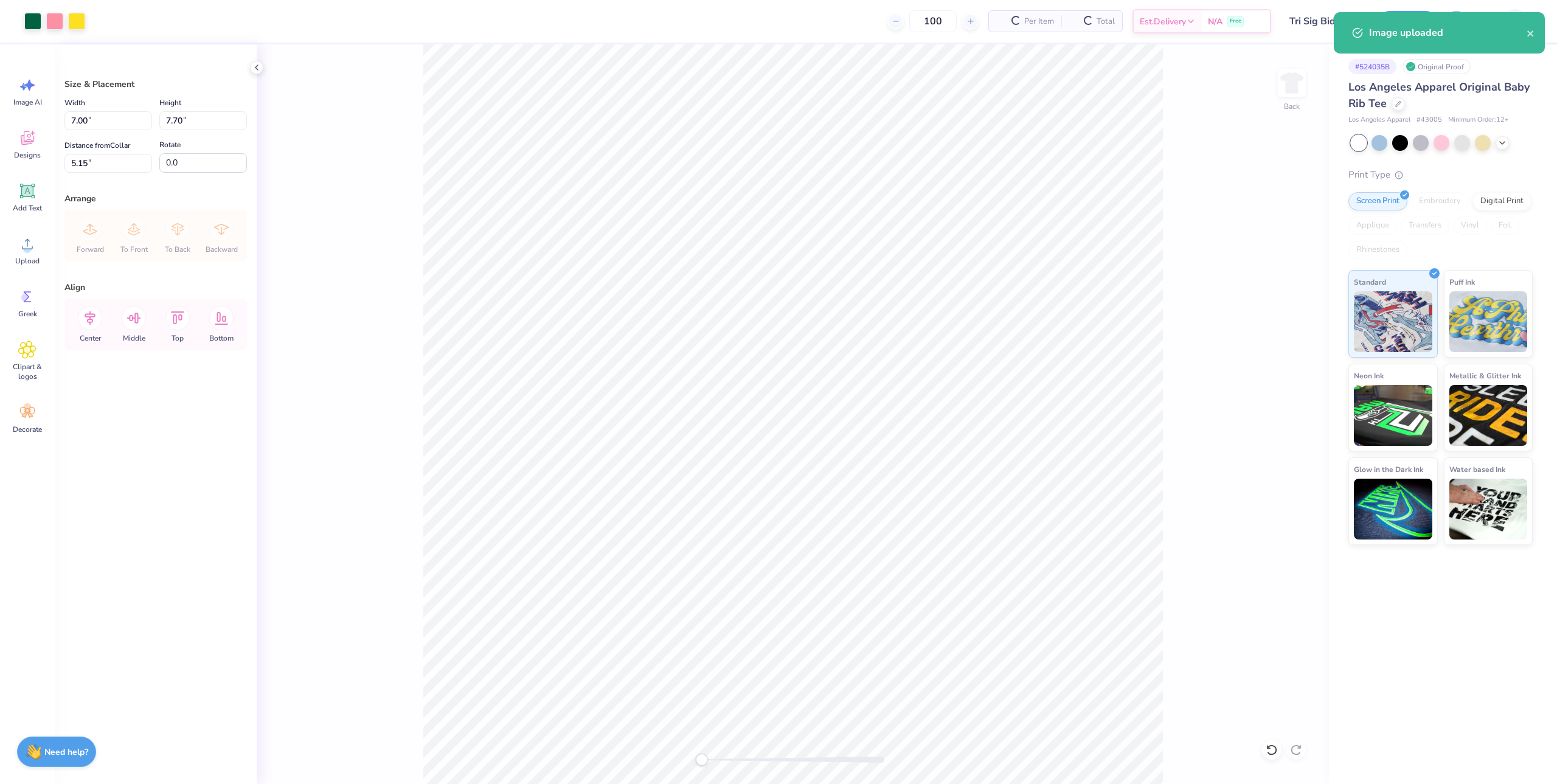
click at [417, 465] on div "Back" at bounding box center [792, 414] width 1072 height 739
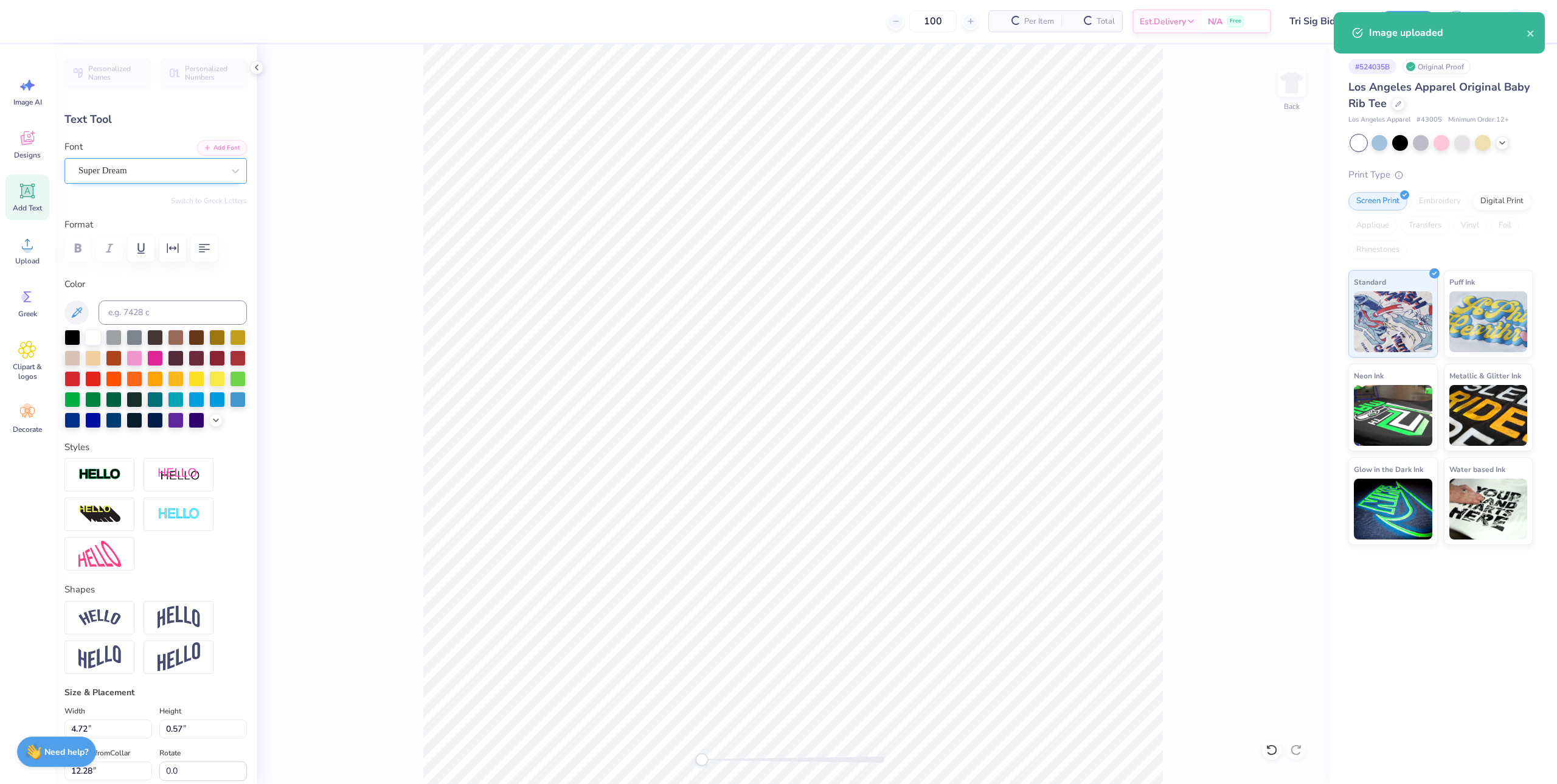
click at [117, 164] on div "Super Dream" at bounding box center [150, 170] width 147 height 19
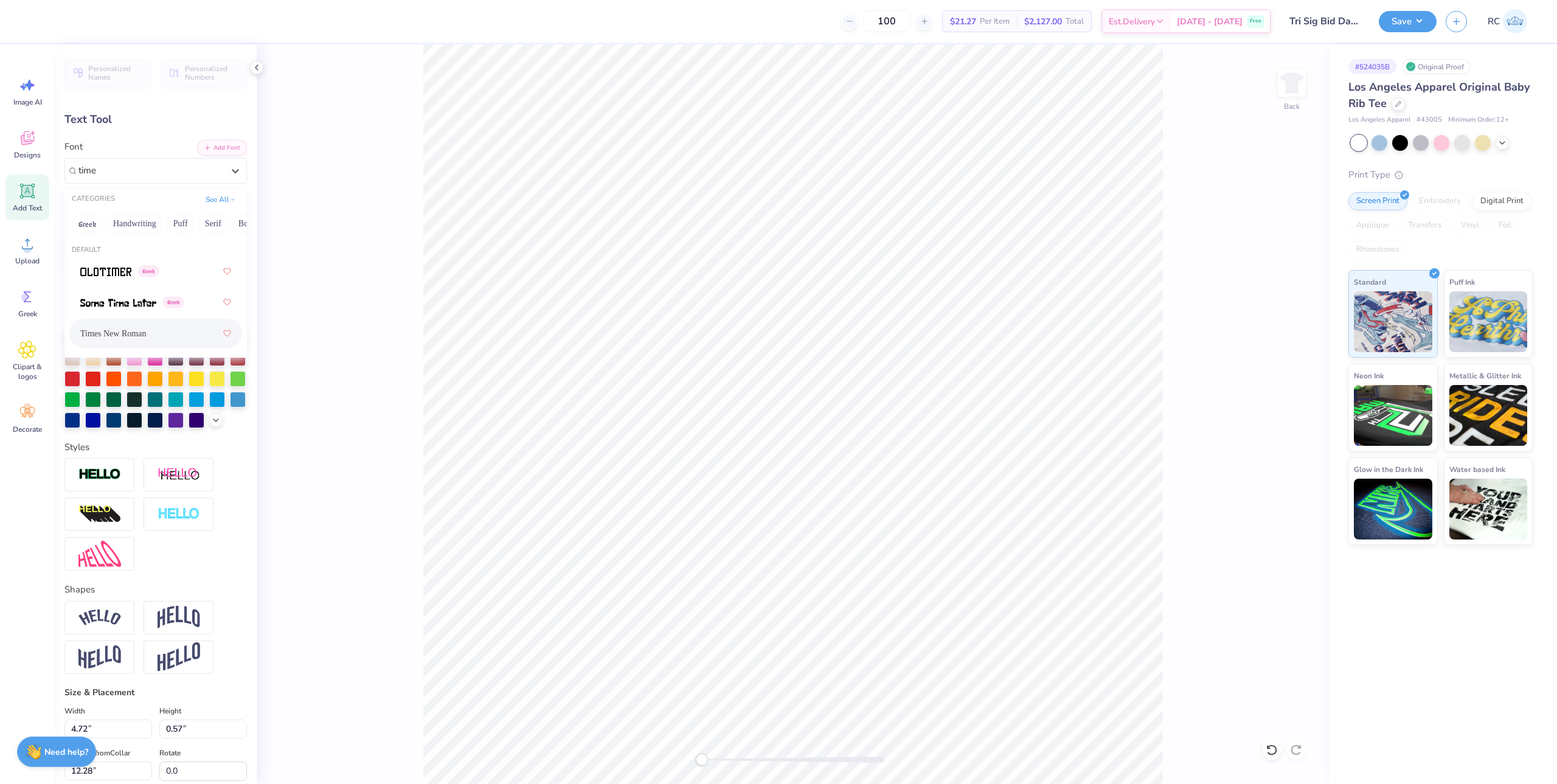
click at [104, 329] on span "Times New Roman" at bounding box center [113, 333] width 66 height 13
type input "time"
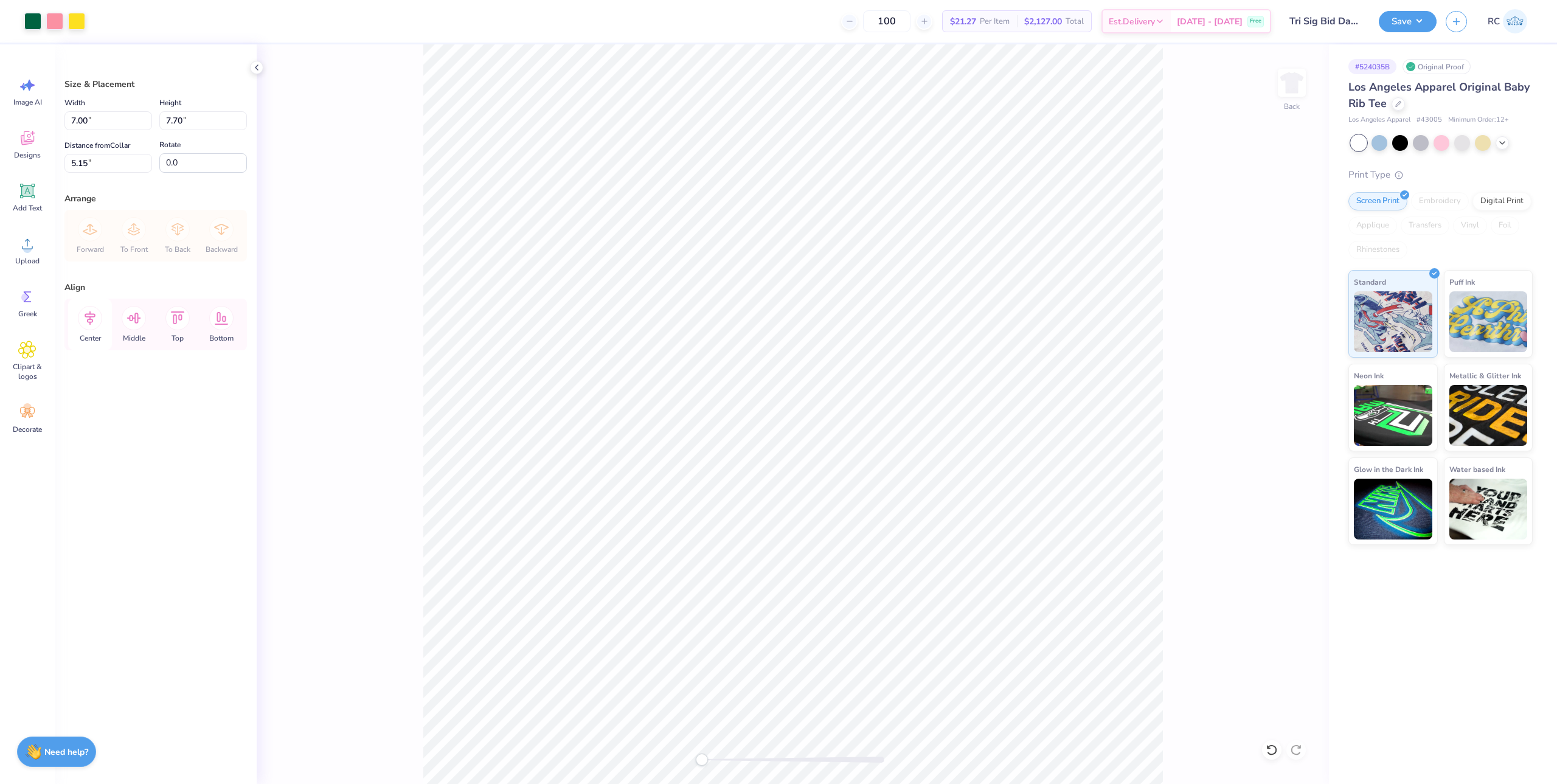
click at [92, 329] on icon at bounding box center [90, 318] width 24 height 24
click at [84, 117] on input "7.00" at bounding box center [108, 120] width 88 height 19
click at [108, 116] on input "7.00" at bounding box center [108, 120] width 88 height 19
click at [119, 156] on input "5.15" at bounding box center [108, 163] width 88 height 19
type input "3.00"
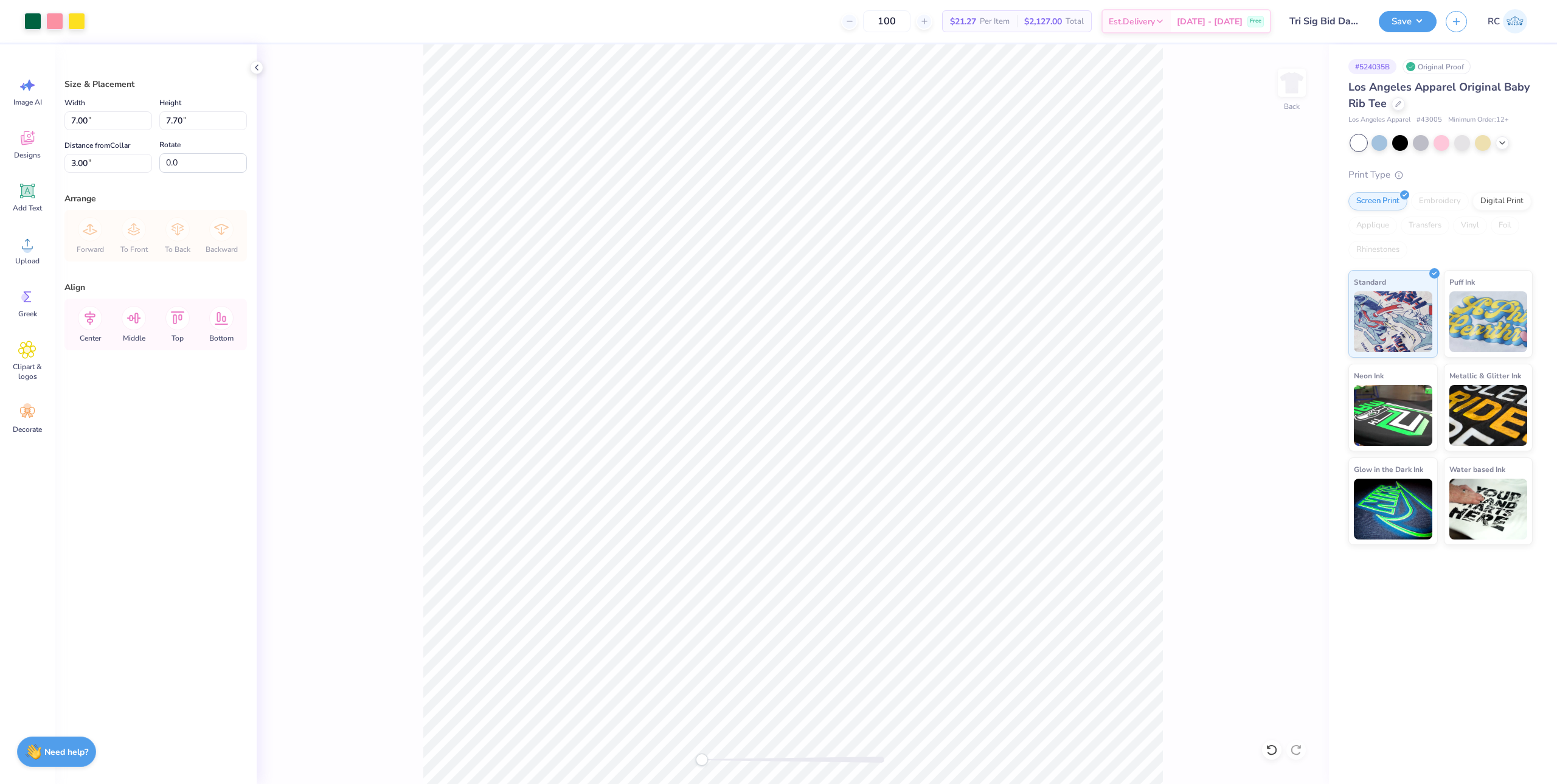
click at [1408, 9] on div "Save RC" at bounding box center [1468, 21] width 178 height 42
click at [1408, 20] on button "Save" at bounding box center [1407, 20] width 57 height 21
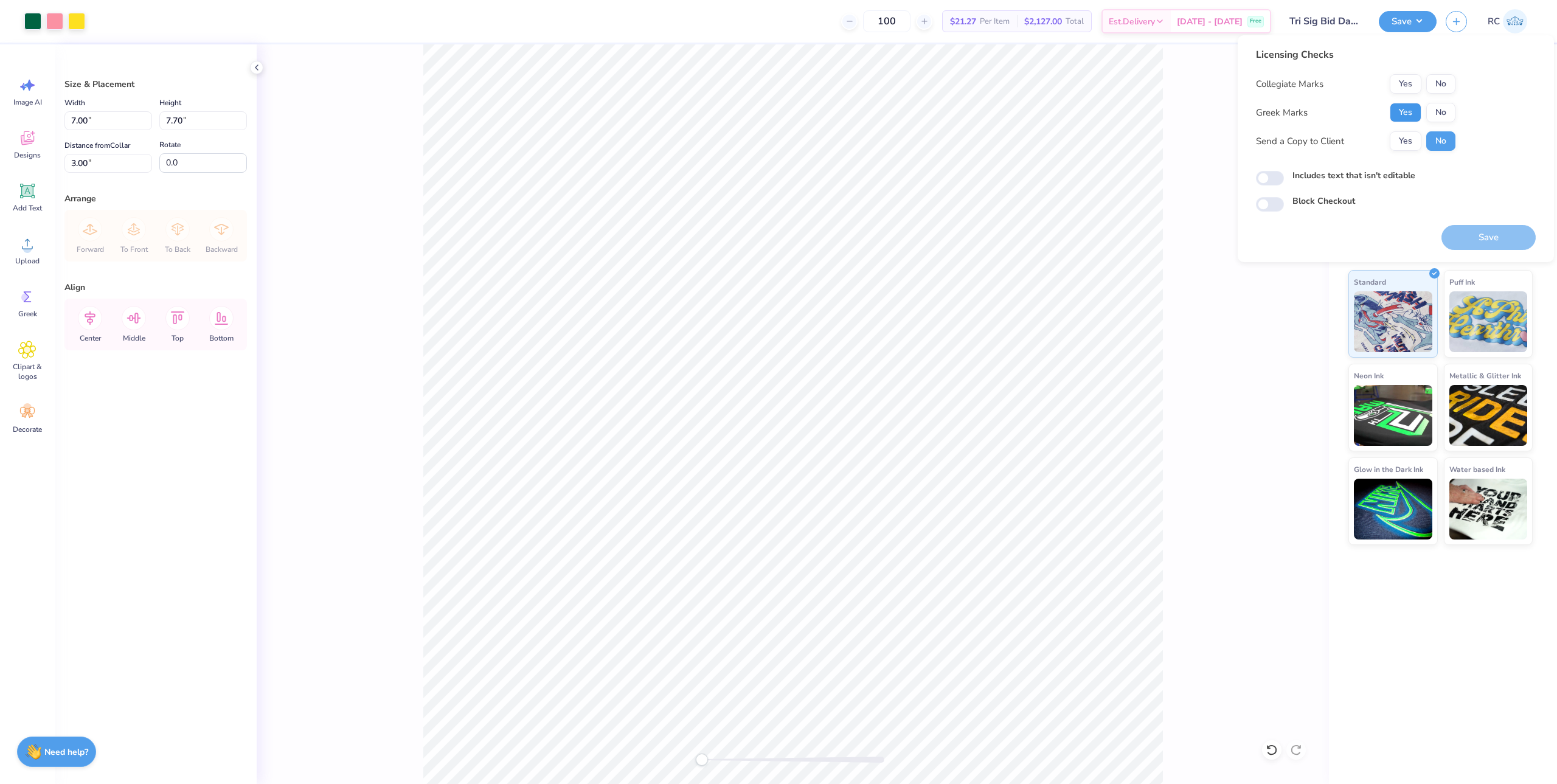
click at [1399, 105] on button "Yes" at bounding box center [1405, 113] width 32 height 20
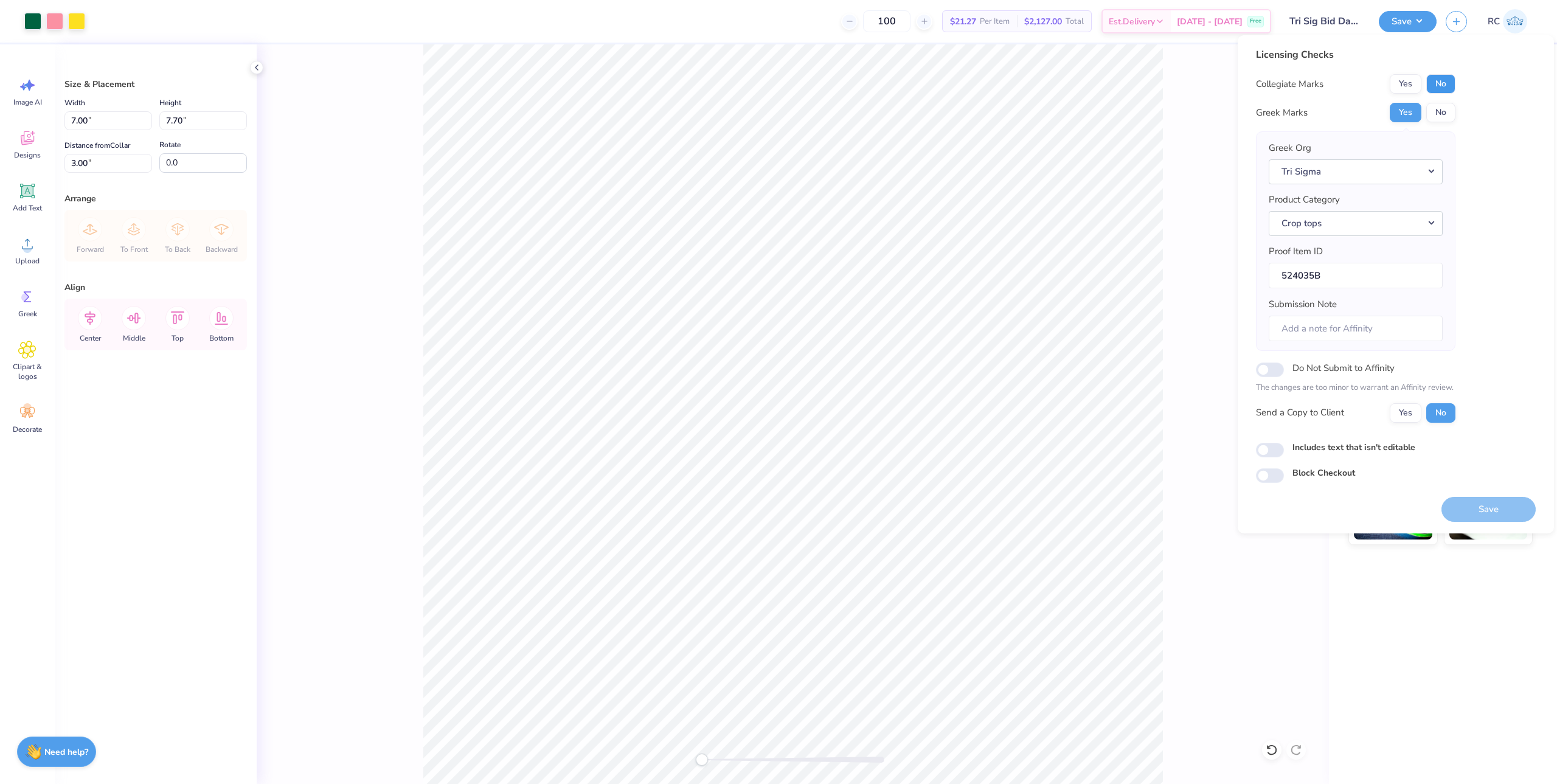
click at [1444, 82] on button "No" at bounding box center [1441, 84] width 29 height 20
click at [1415, 415] on button "Yes" at bounding box center [1405, 413] width 32 height 20
click at [1271, 448] on input "Includes text that isn't editable" at bounding box center [1269, 449] width 28 height 14
checkbox input "true"
click at [1463, 504] on button "Save" at bounding box center [1488, 509] width 94 height 25
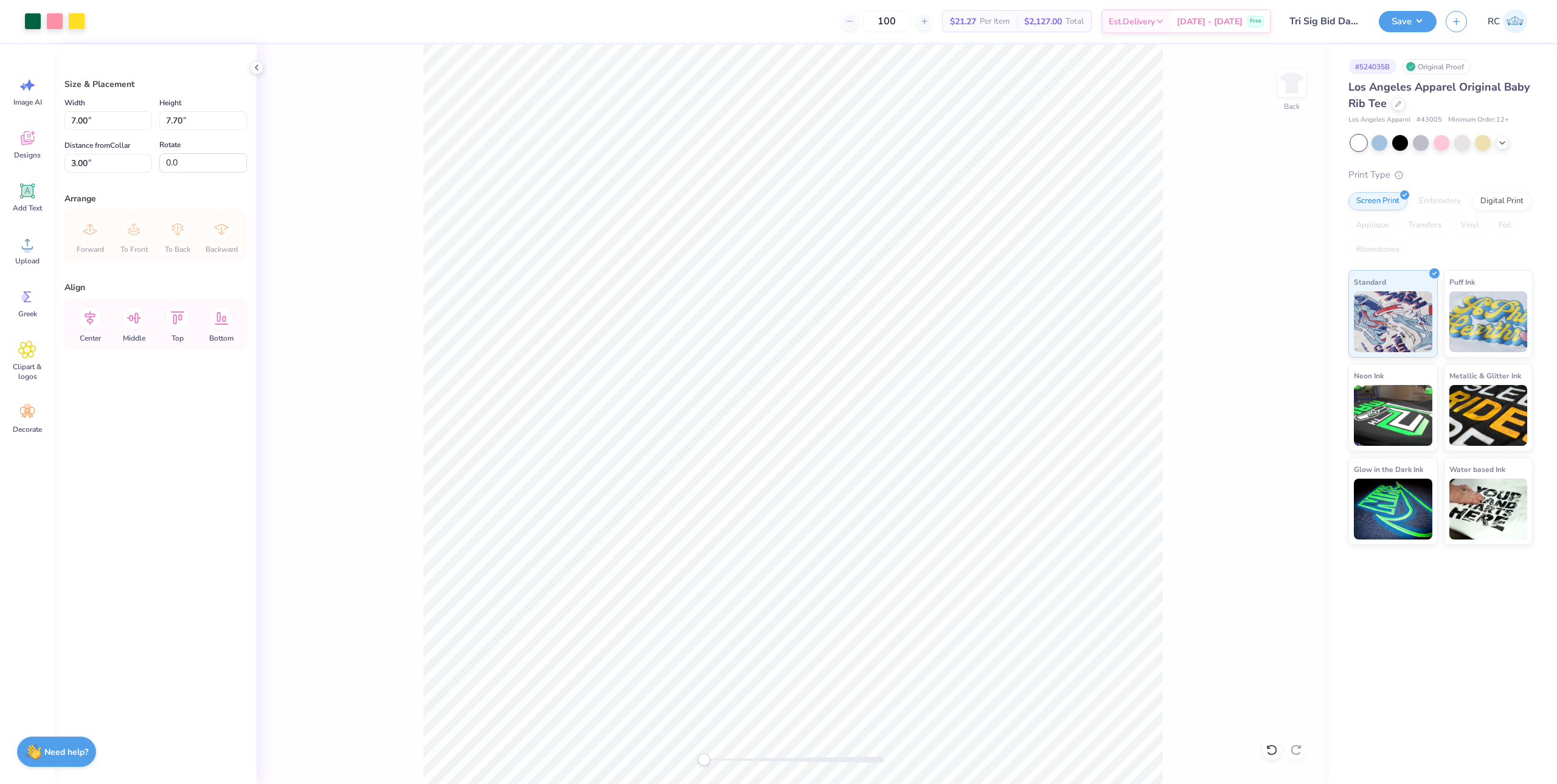
click at [379, 431] on div "Back" at bounding box center [792, 414] width 1072 height 739
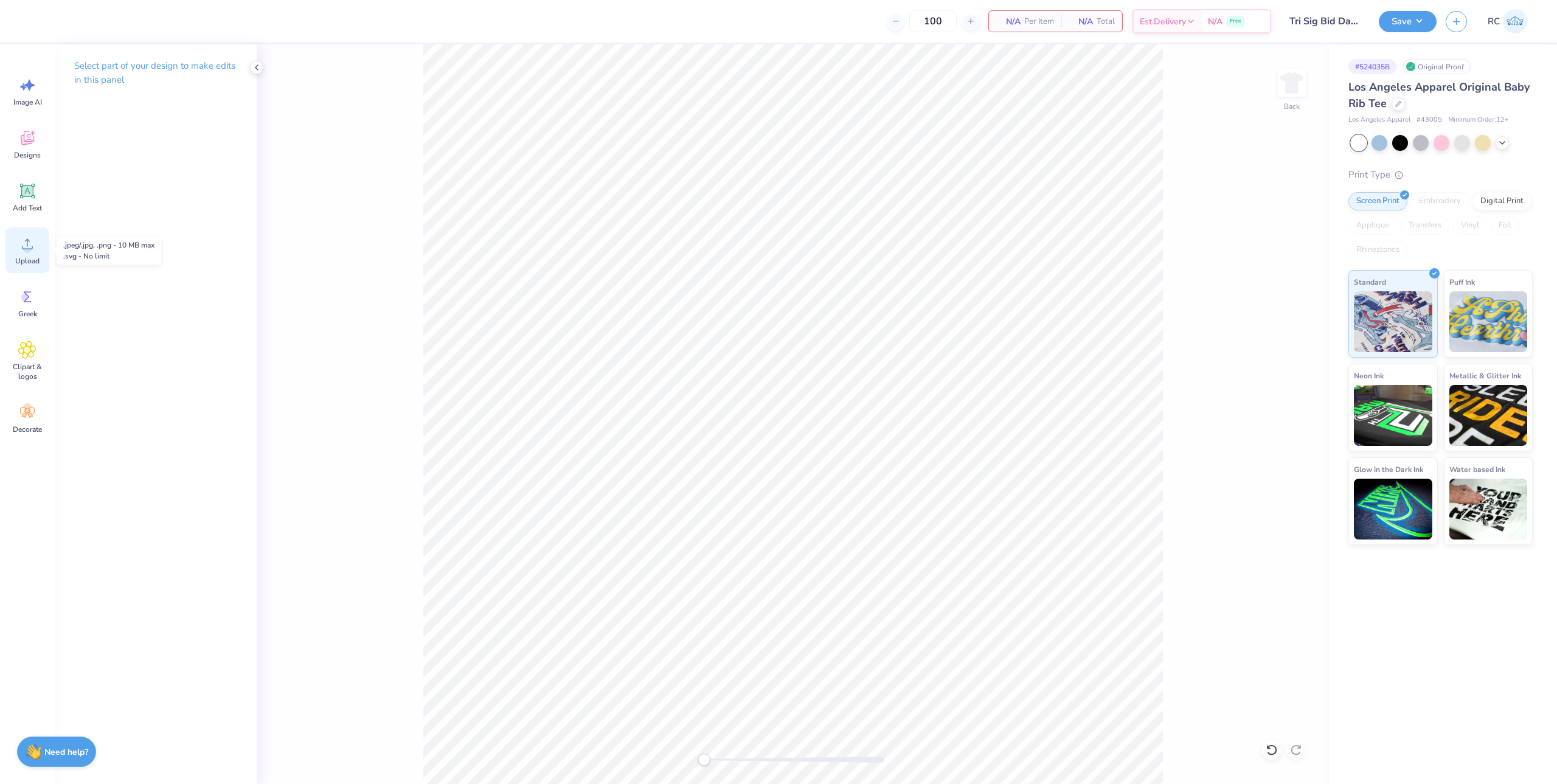
click at [26, 248] on circle at bounding box center [27, 248] width 8 height 8
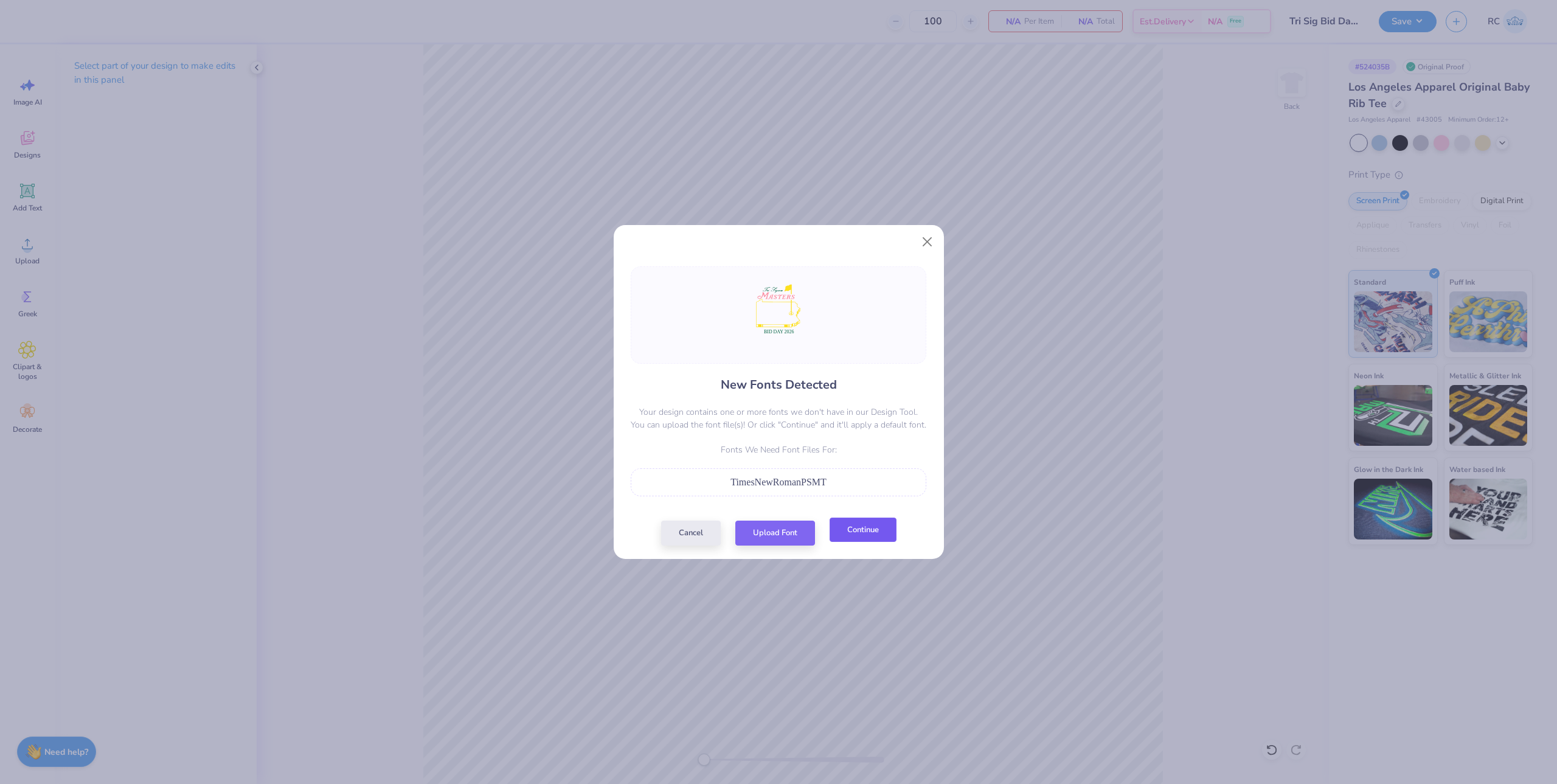
click at [863, 531] on button "Continue" at bounding box center [863, 529] width 67 height 25
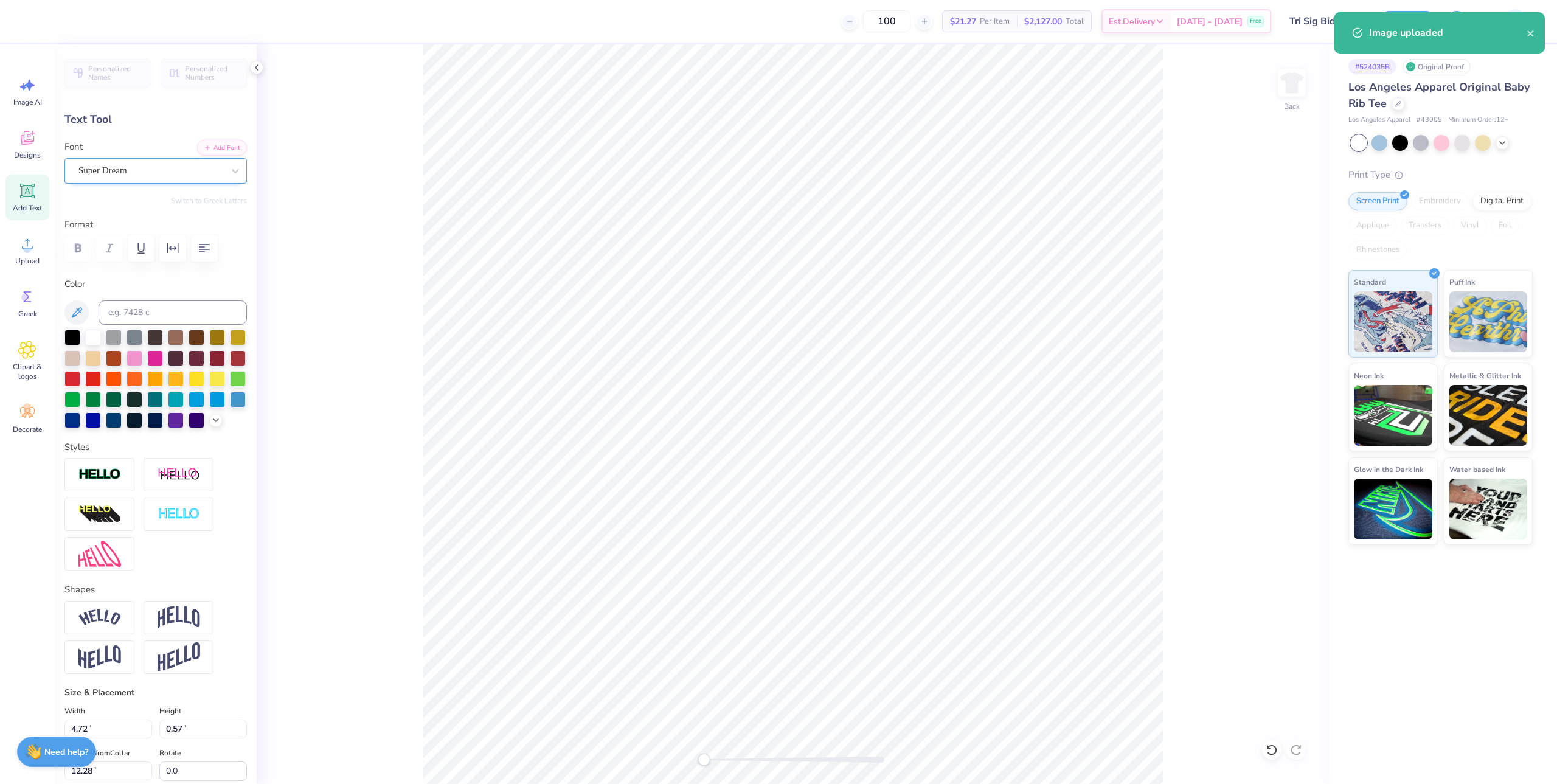
click at [139, 166] on div "Super Dream" at bounding box center [150, 170] width 147 height 19
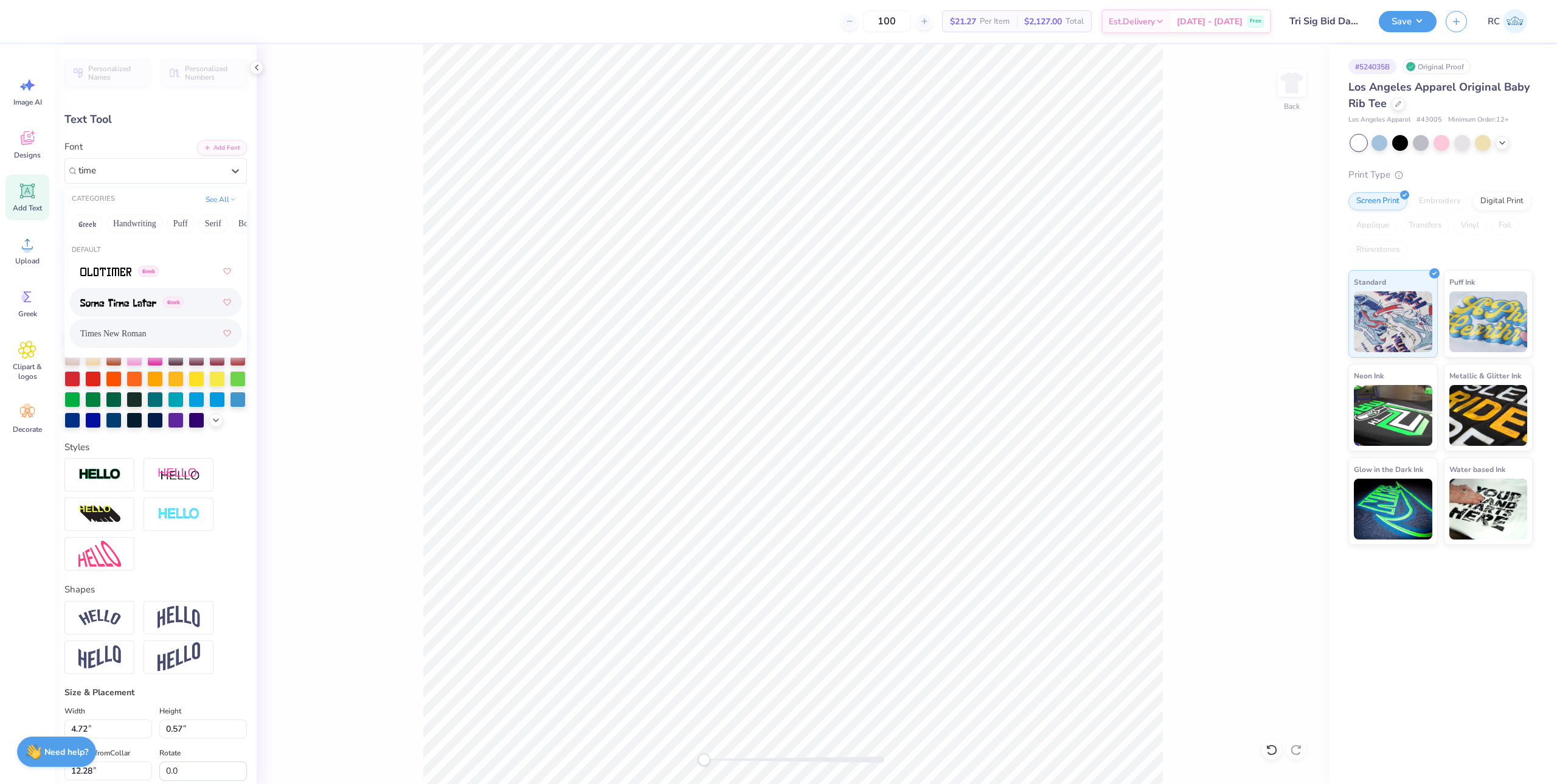
click at [117, 329] on span "Times New Roman" at bounding box center [113, 333] width 66 height 13
type input "time"
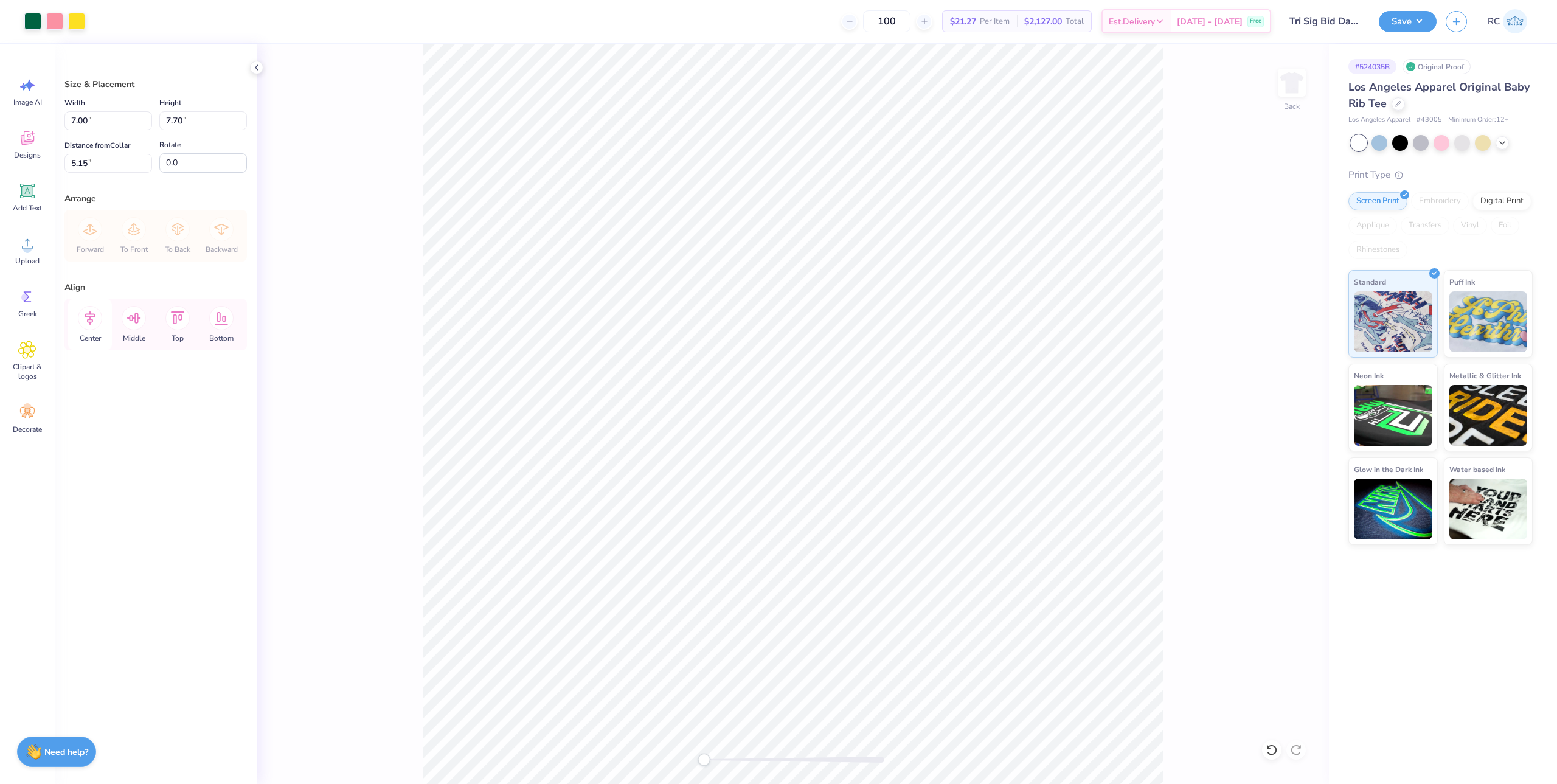
click at [89, 321] on icon at bounding box center [90, 318] width 24 height 24
drag, startPoint x: 113, startPoint y: 168, endPoint x: 60, endPoint y: 162, distance: 53.3
click at [60, 162] on div "Size & Placement Width 7.00 7.00 " Height 7.70 7.70 " Distance from Collar 5.15…" at bounding box center [155, 414] width 202 height 739
type input "3.00"
click at [1414, 25] on button "Save" at bounding box center [1407, 20] width 57 height 21
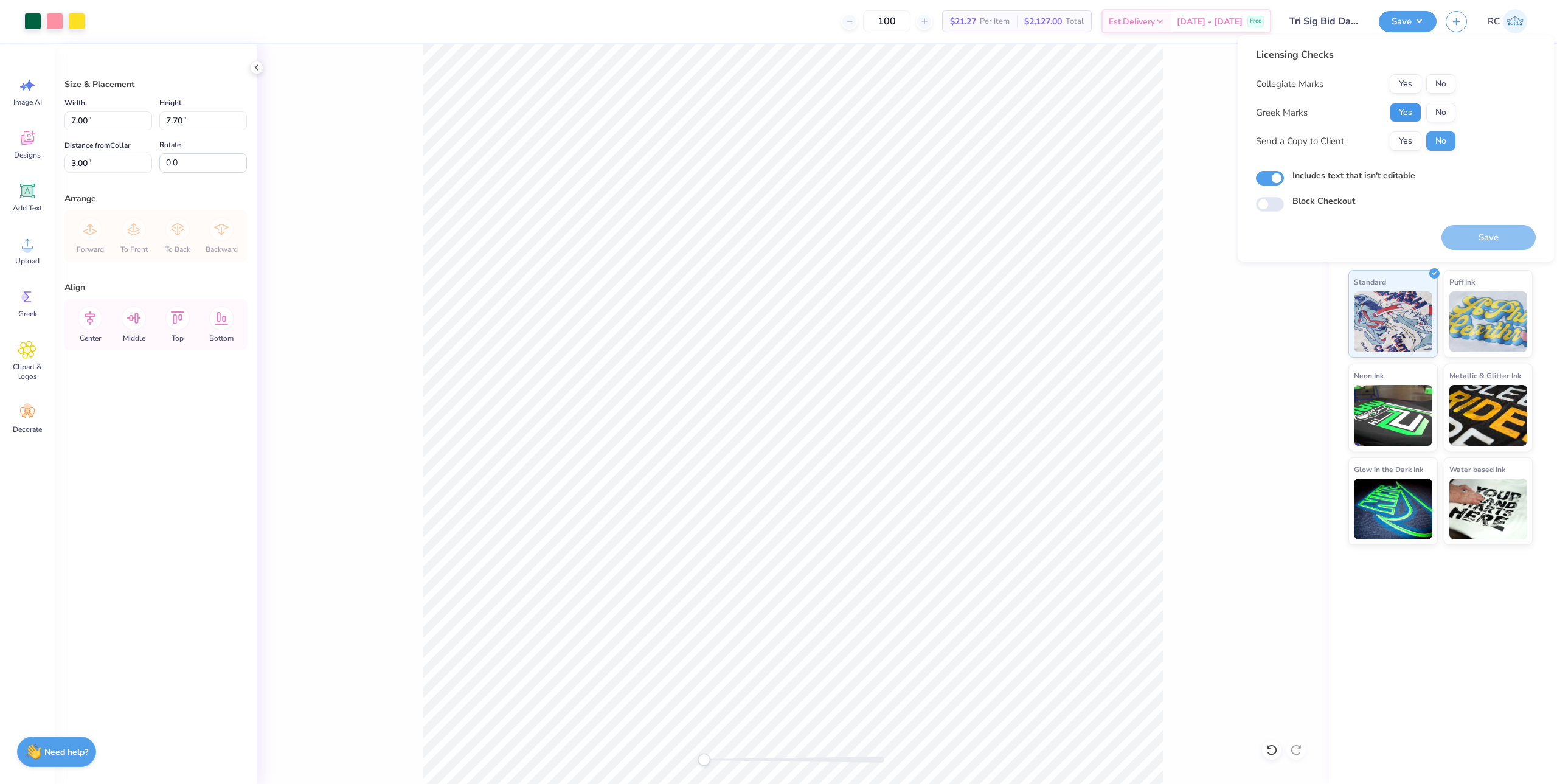
click at [1414, 111] on button "Yes" at bounding box center [1405, 113] width 32 height 20
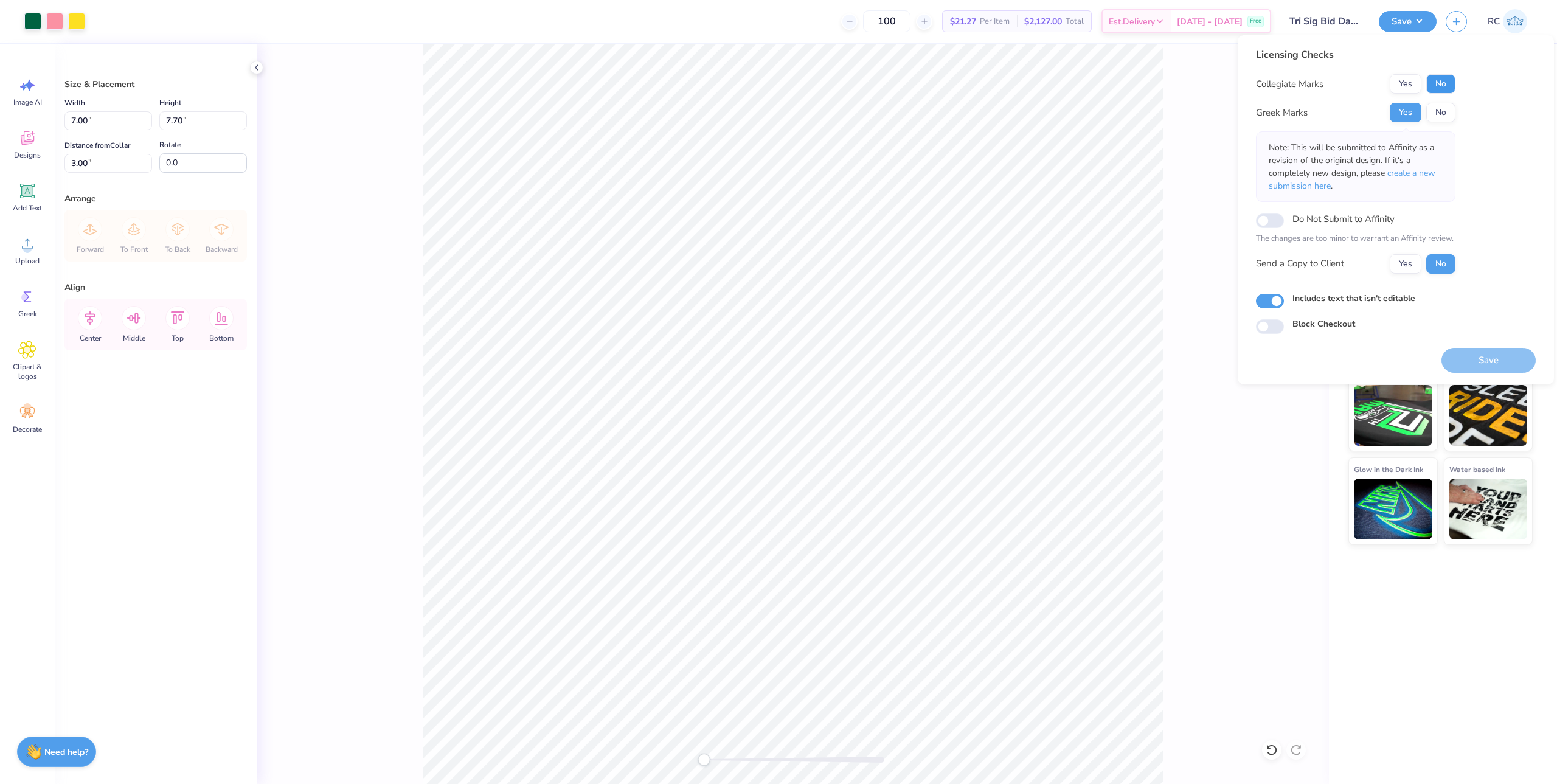
click at [1444, 83] on button "No" at bounding box center [1441, 84] width 29 height 20
click at [1389, 261] on button "Yes" at bounding box center [1405, 264] width 32 height 20
click at [1476, 365] on button "Save" at bounding box center [1488, 360] width 94 height 25
